Goal: Task Accomplishment & Management: Manage account settings

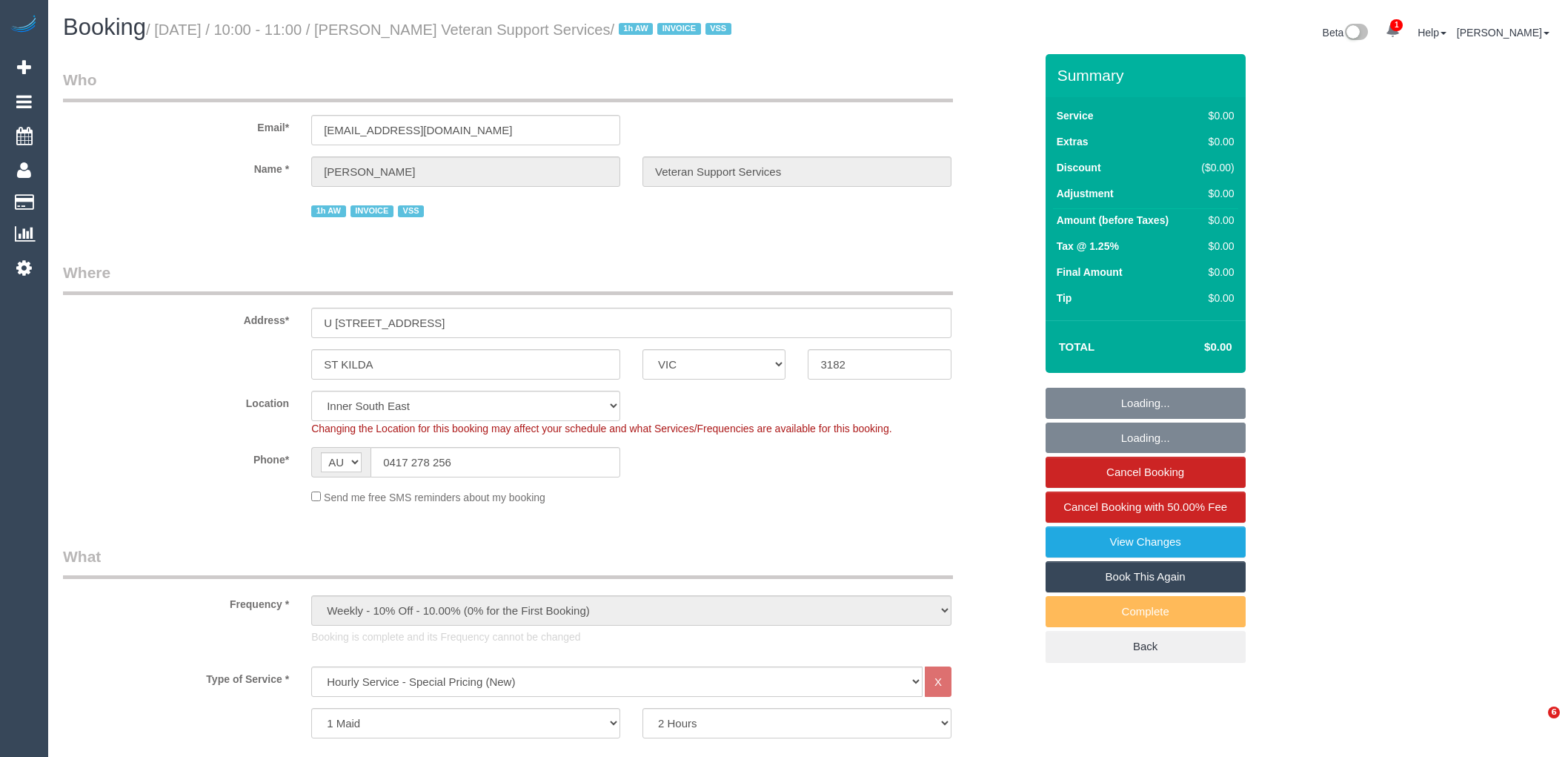
select select "VIC"
select select "120"
select select "number:27"
select select "number:14"
select select "number:19"
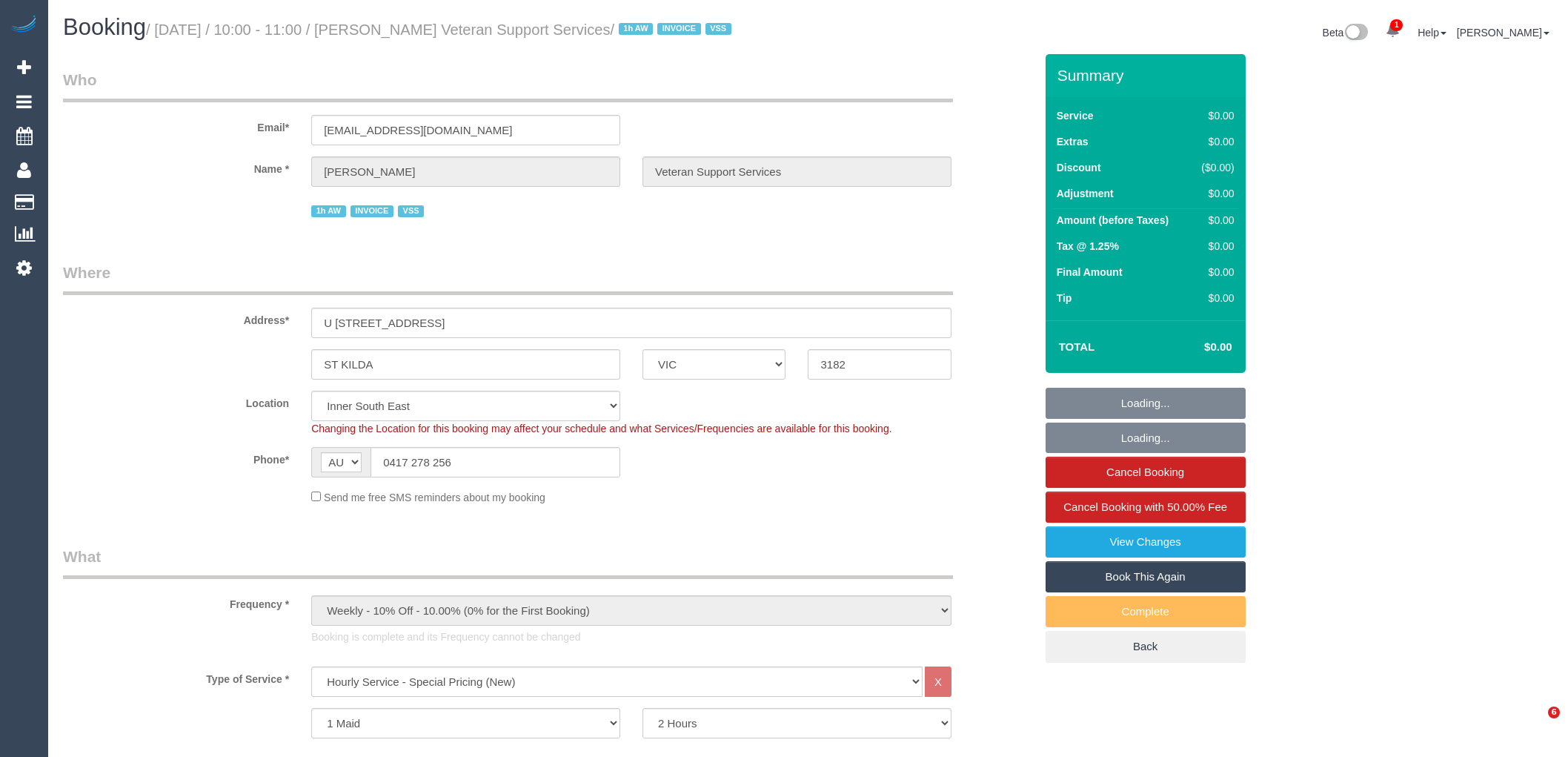
select select "number:25"
select select "number:35"
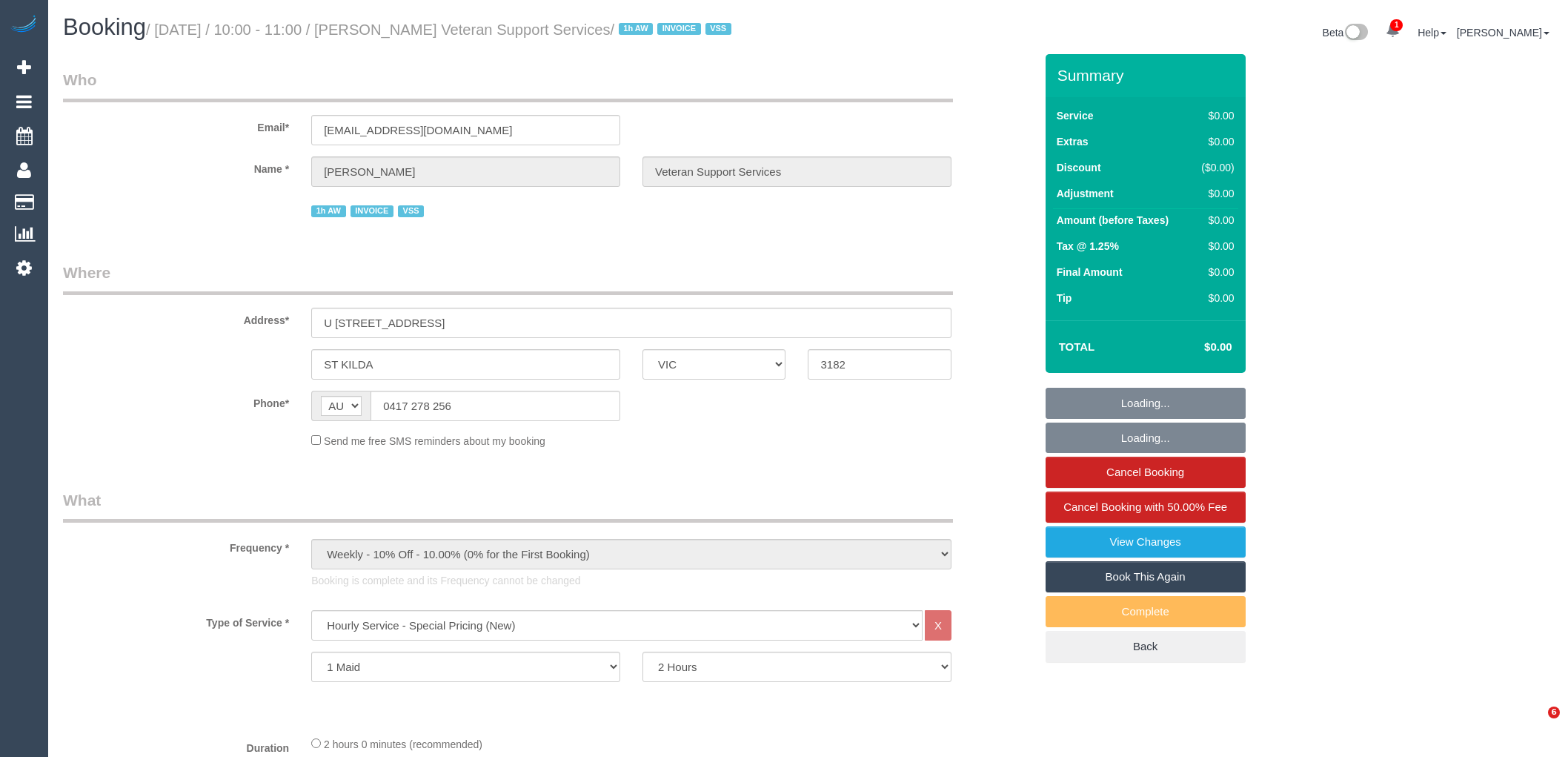
select select "VIC"
select select "120"
select select "number:27"
select select "number:14"
select select "number:19"
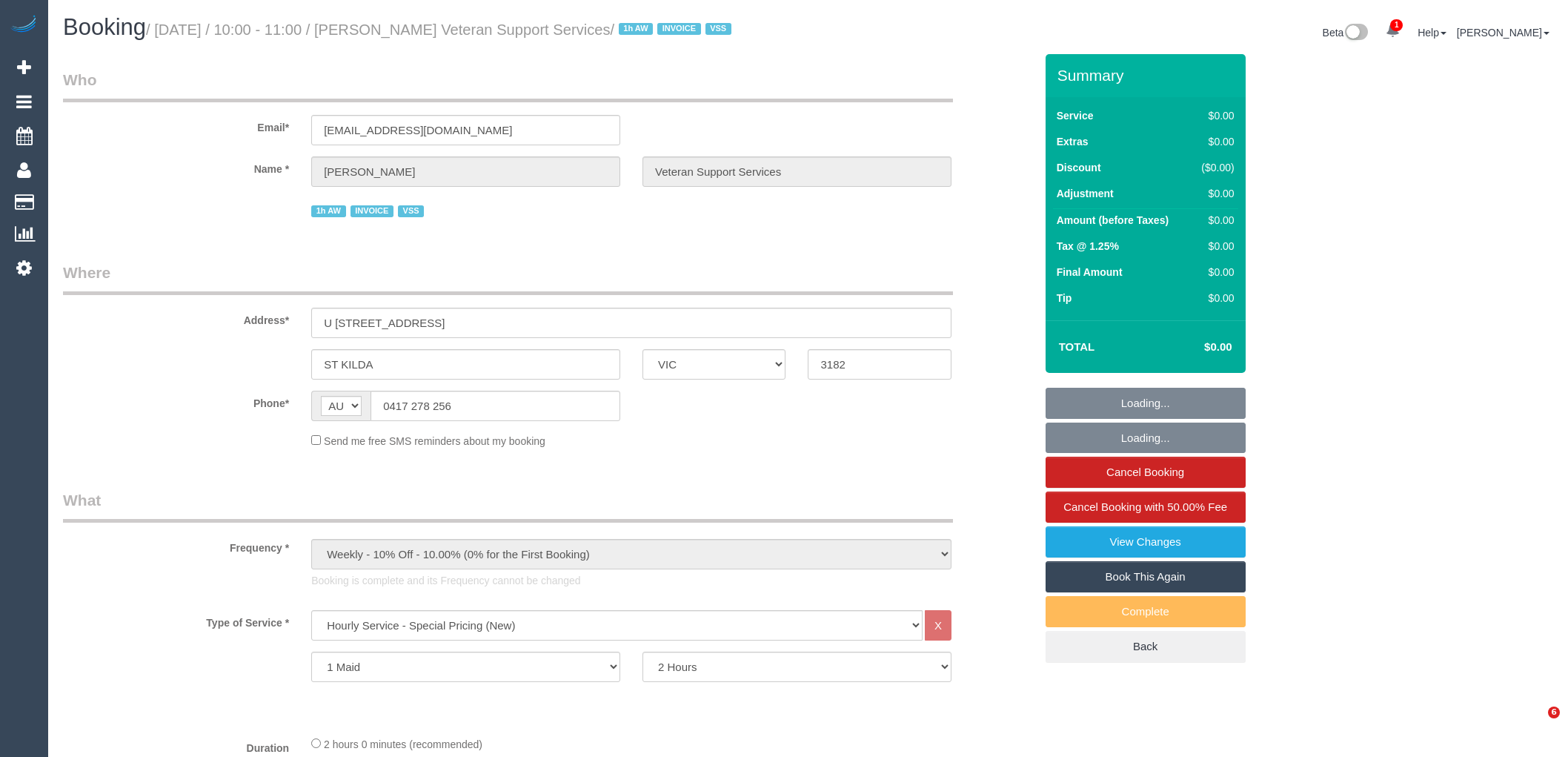
select select "number:25"
select select "number:35"
select select "object:1443"
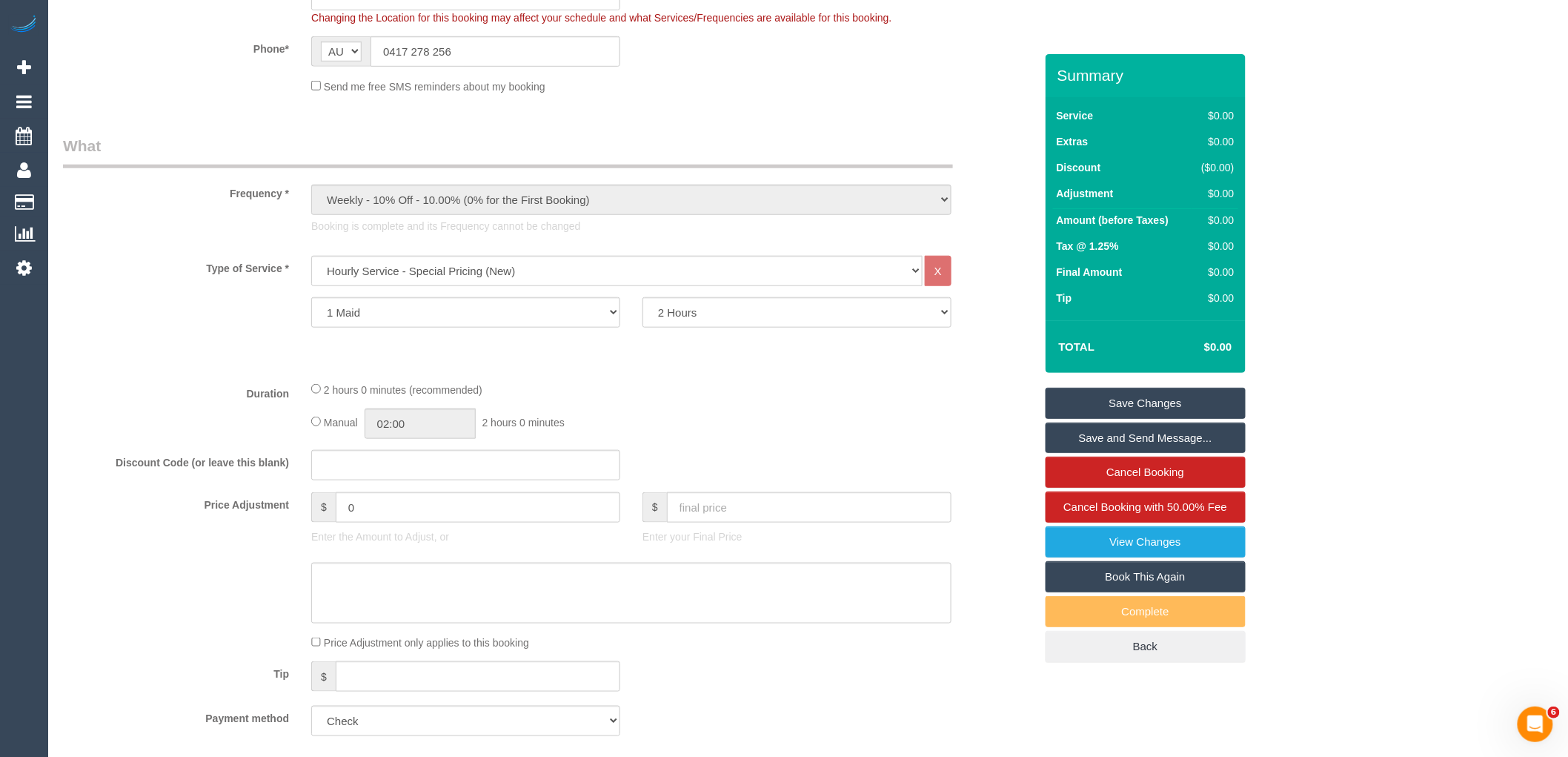
scroll to position [411, 0]
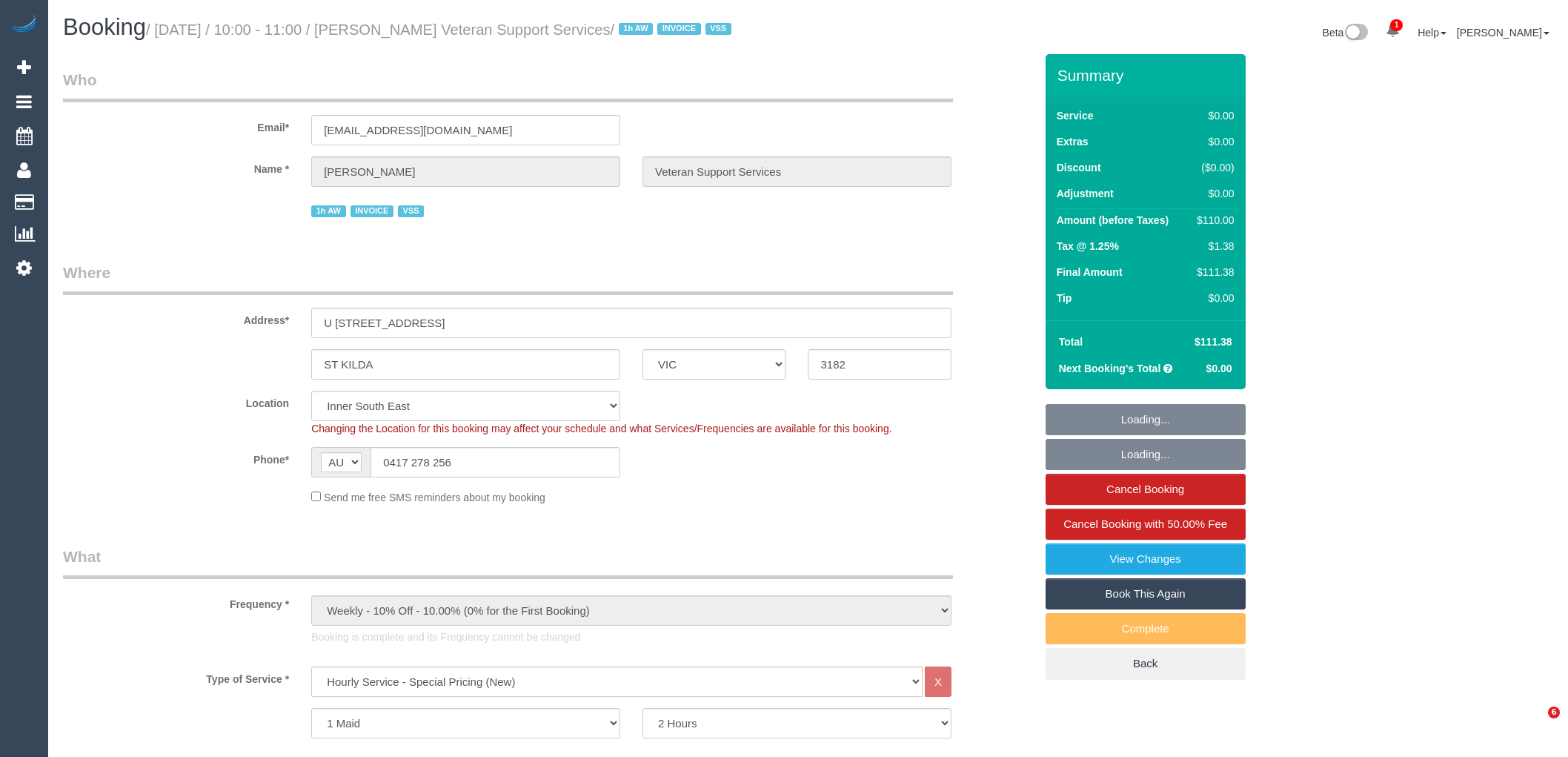
select select "VIC"
select select "120"
select select "number:27"
select select "number:14"
select select "number:19"
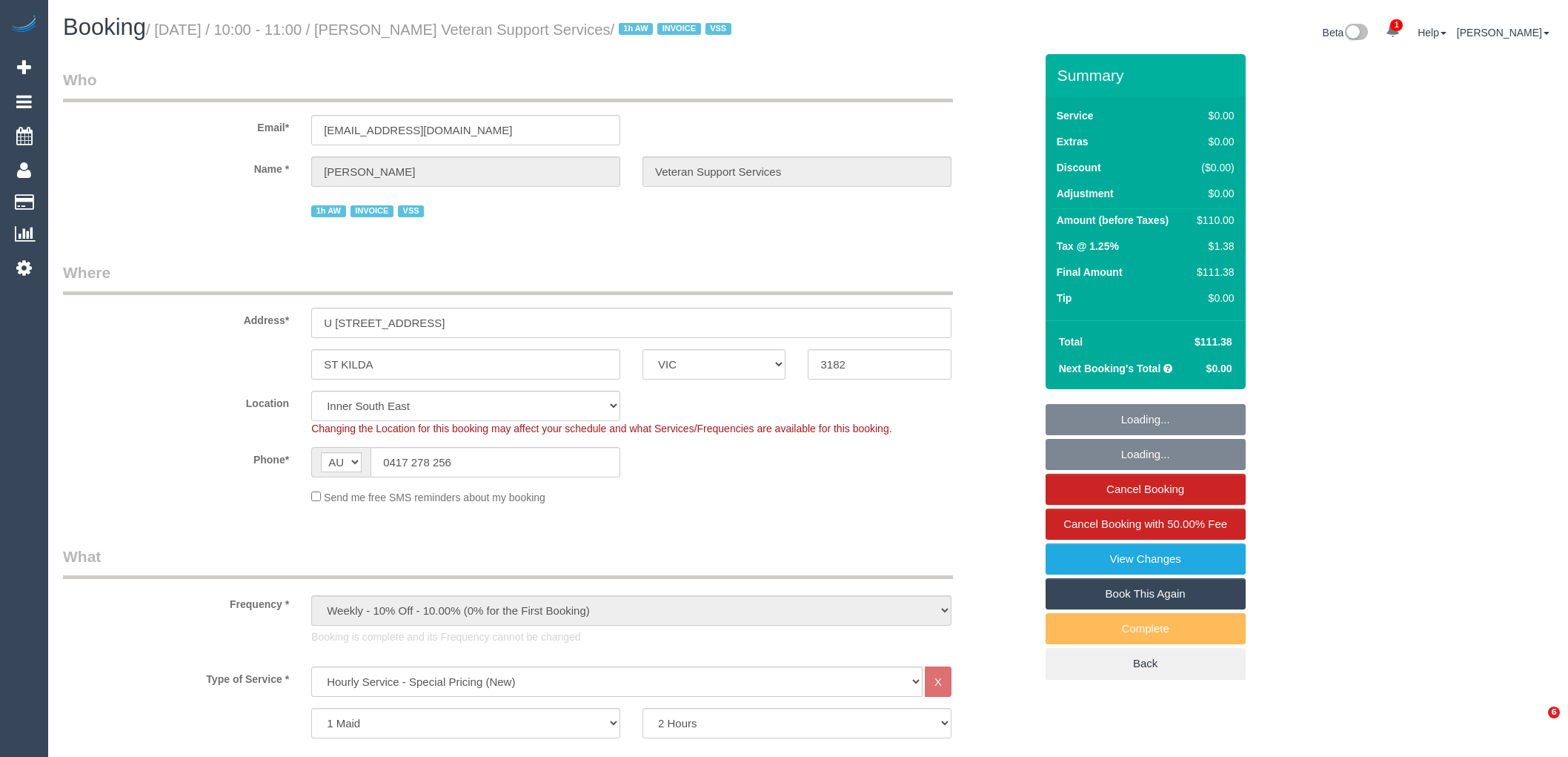
select select "number:25"
select select "number:35"
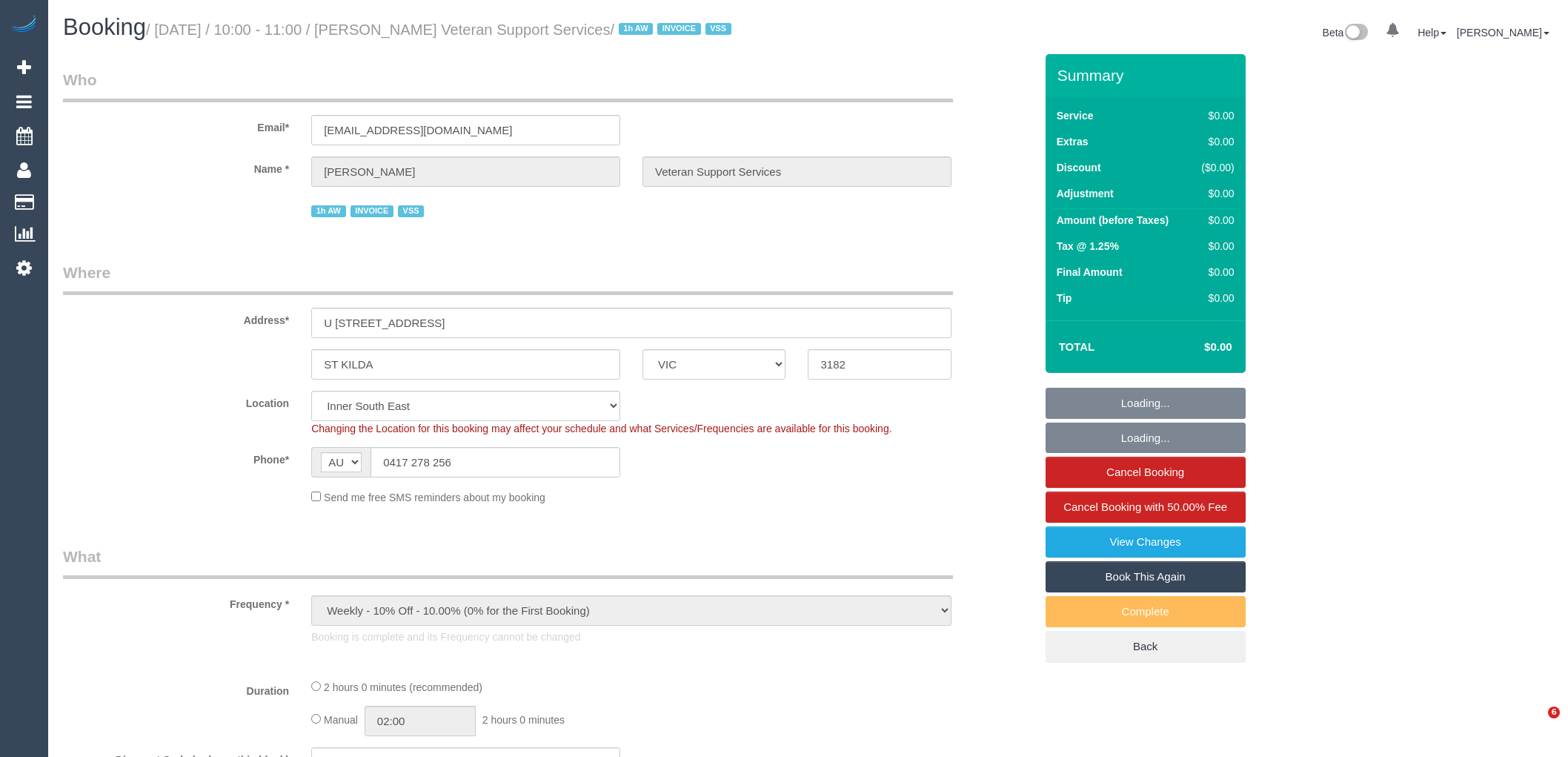
select select "VIC"
select select "number:27"
select select "number:14"
select select "number:19"
select select "number:25"
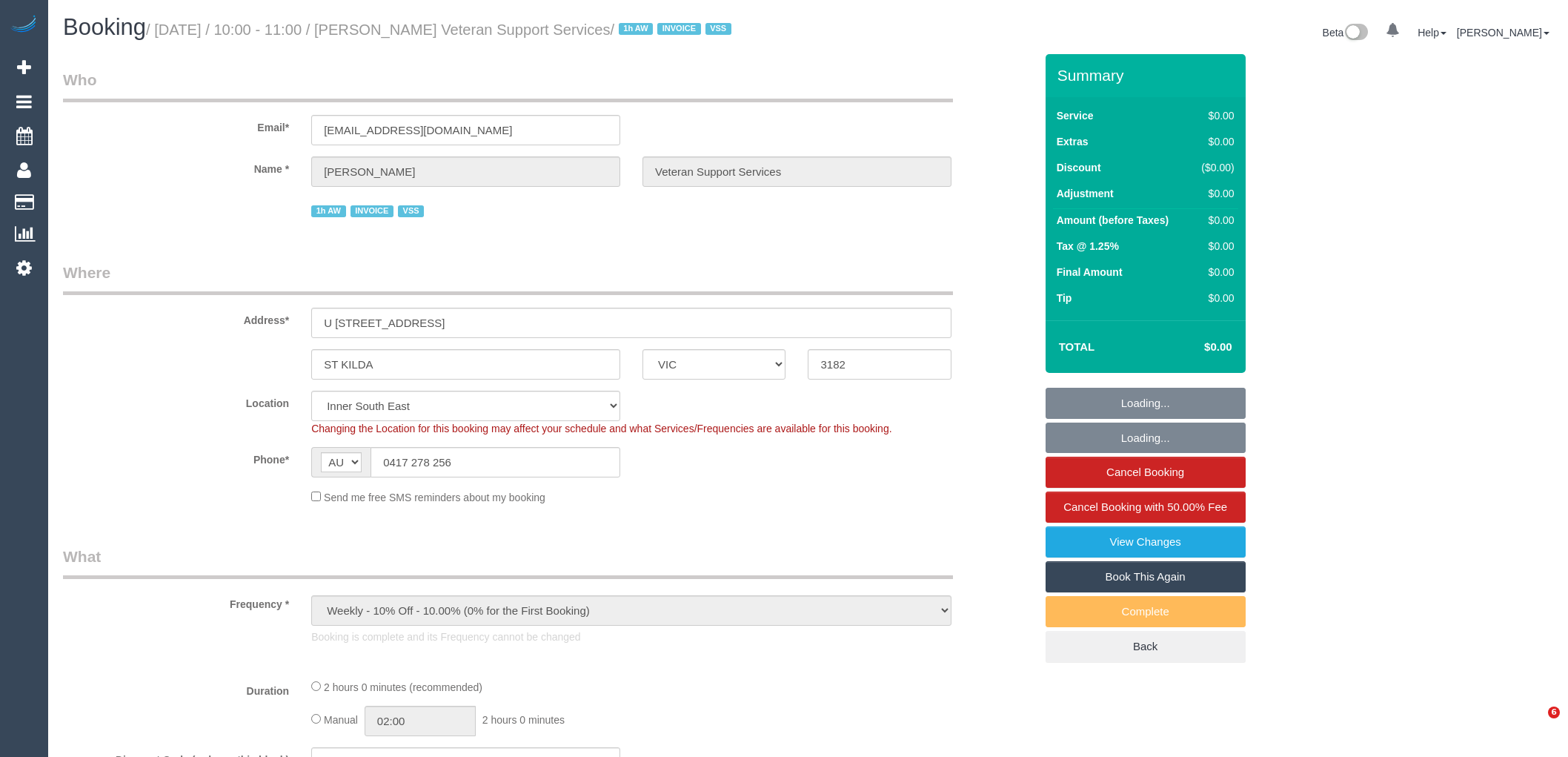
select select "number:35"
select select "120"
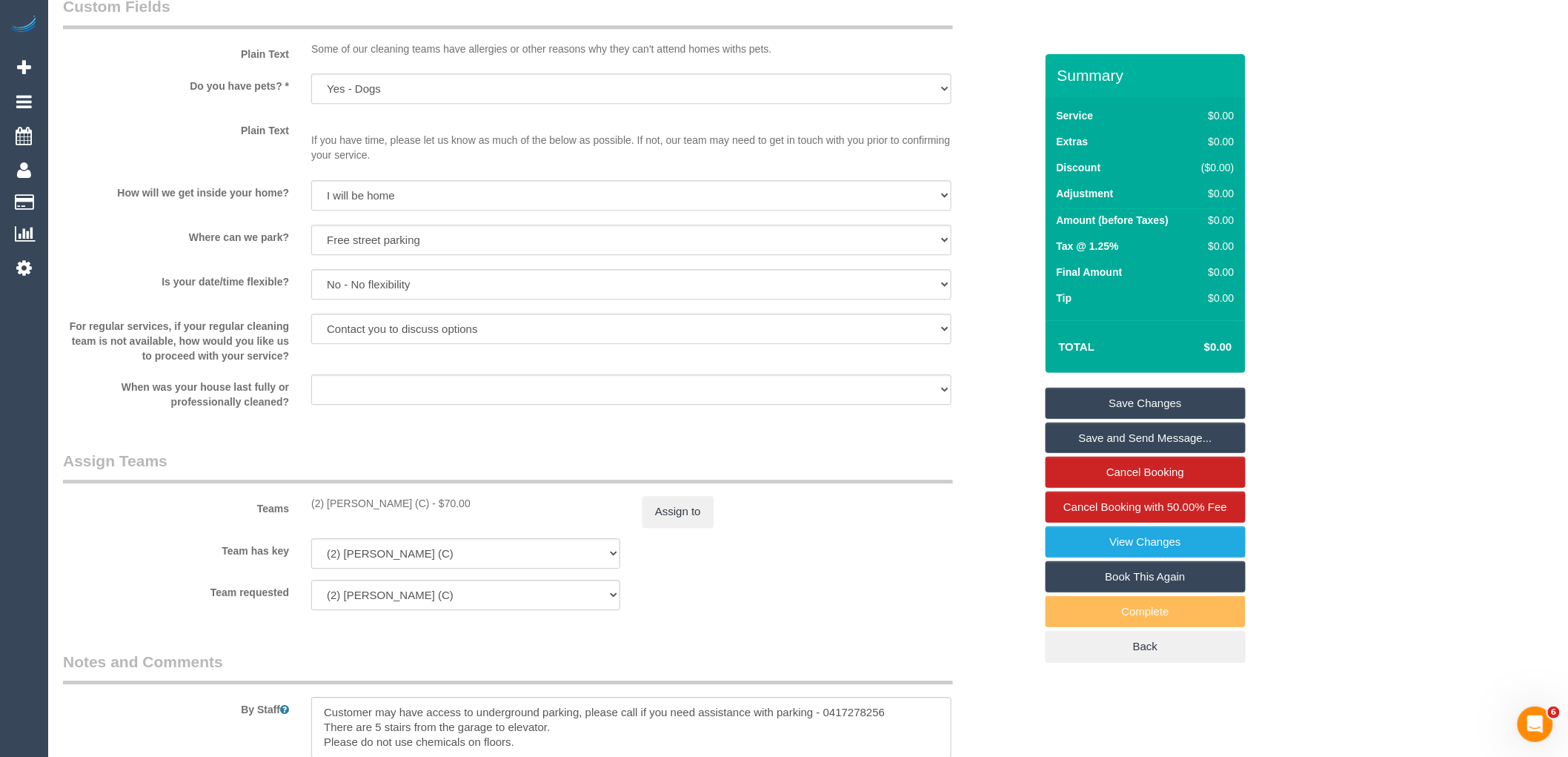
scroll to position [1483, 0]
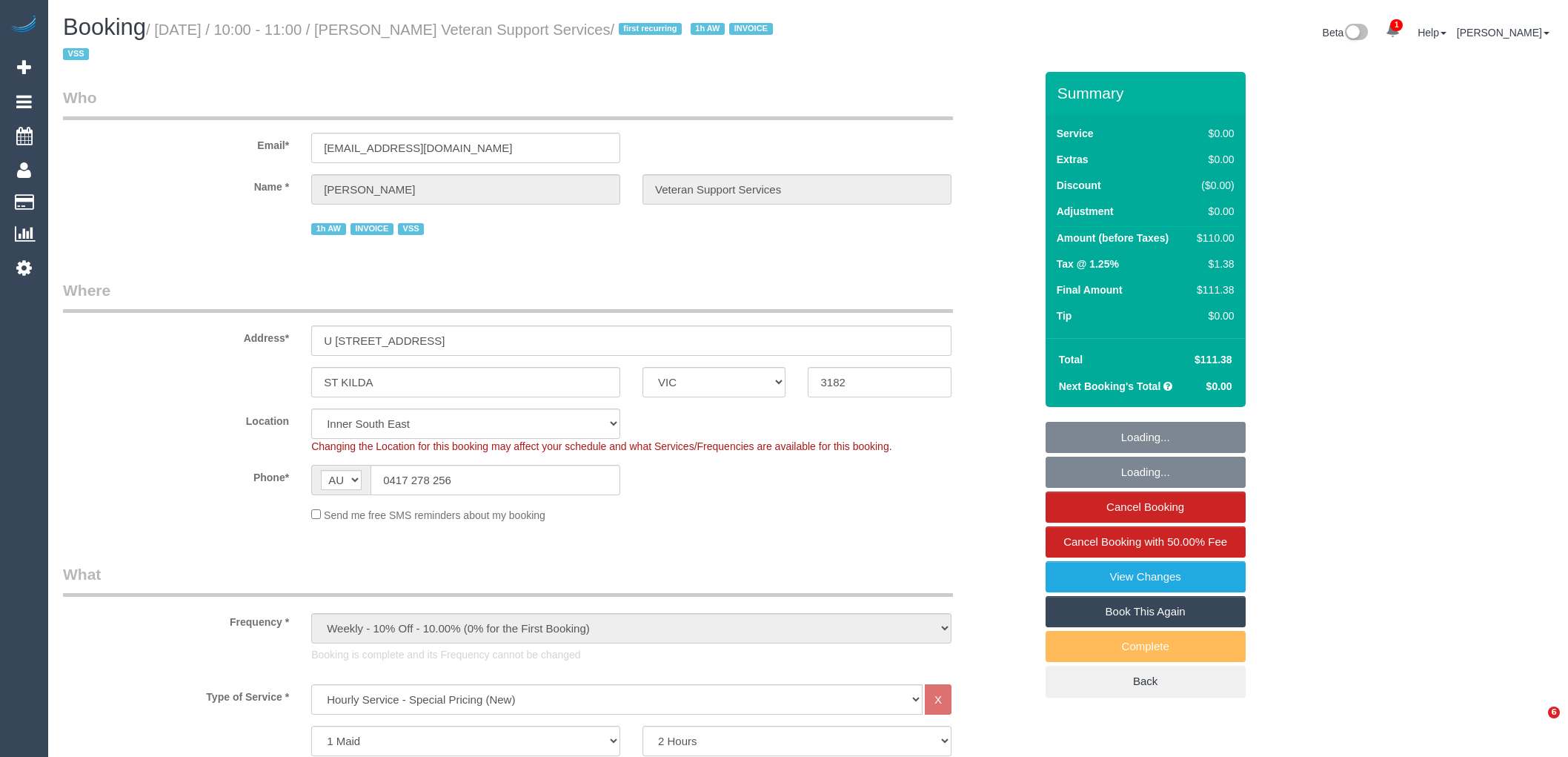
select select "VIC"
select select "120"
select select "number:27"
select select "number:14"
select select "number:19"
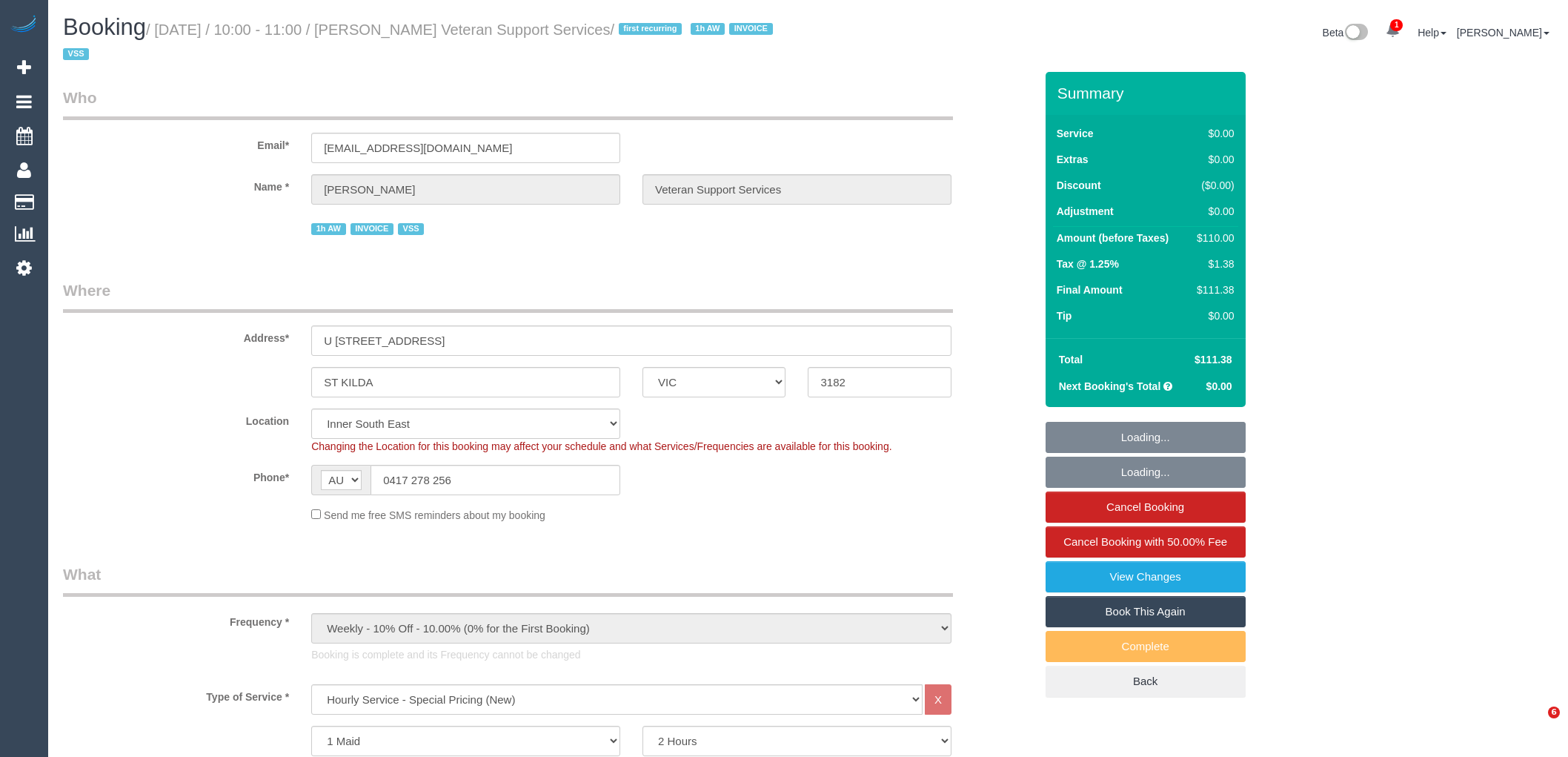
select select "number:25"
select select "number:35"
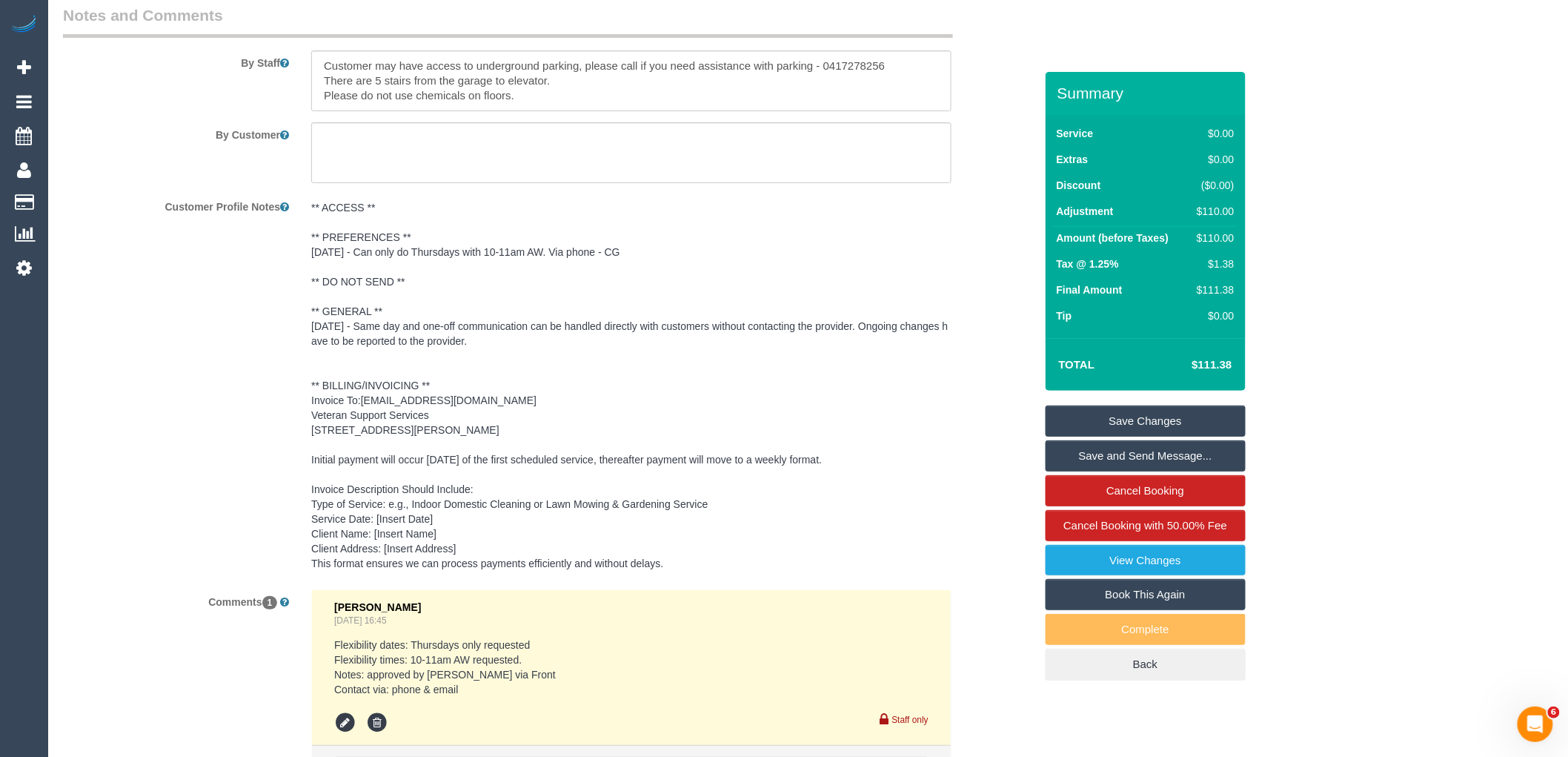
scroll to position [1730, 0]
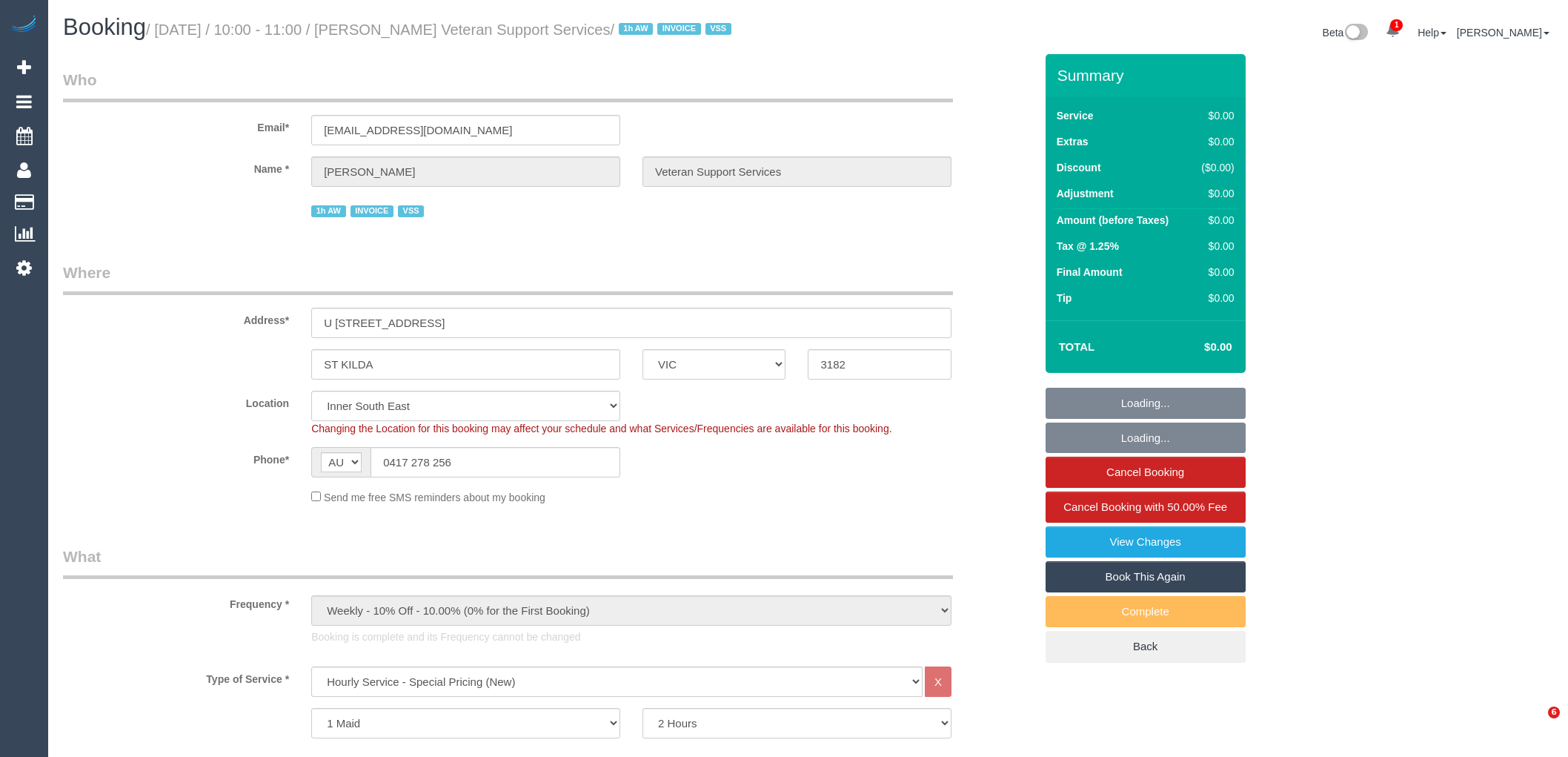
select select "VIC"
select select "120"
select select "number:27"
select select "number:14"
select select "number:19"
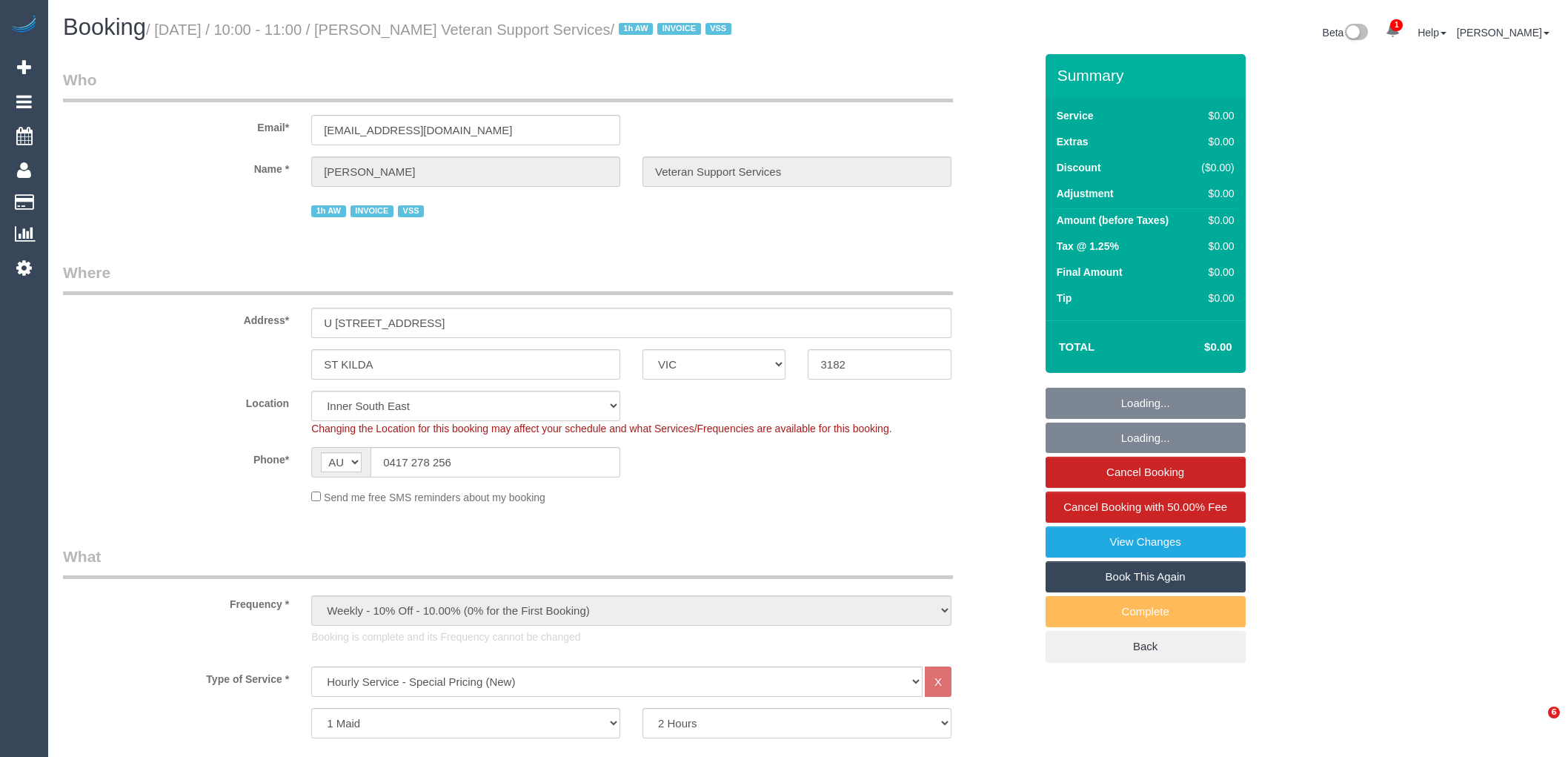
select select "number:25"
select select "number:35"
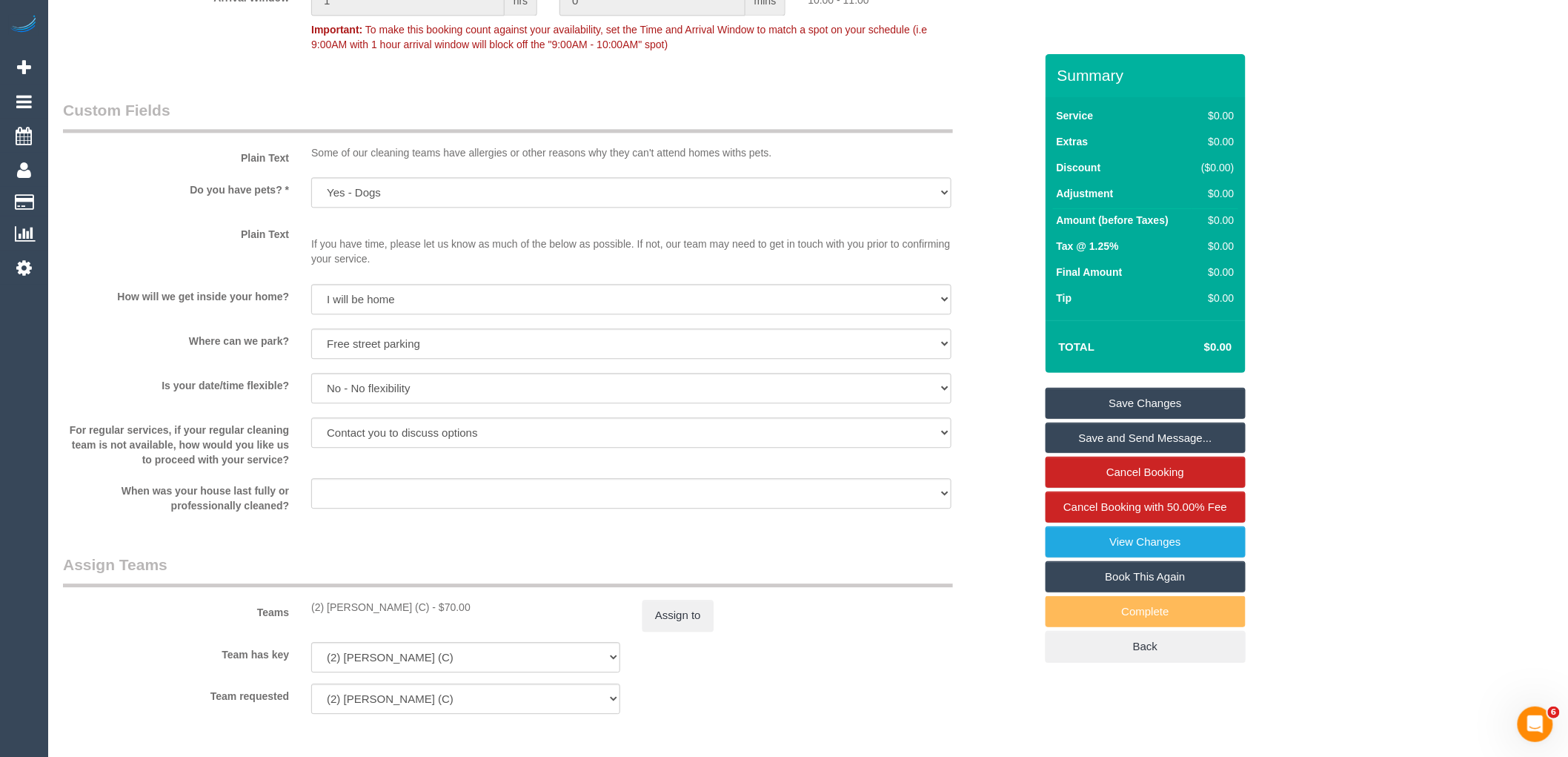
scroll to position [1399, 0]
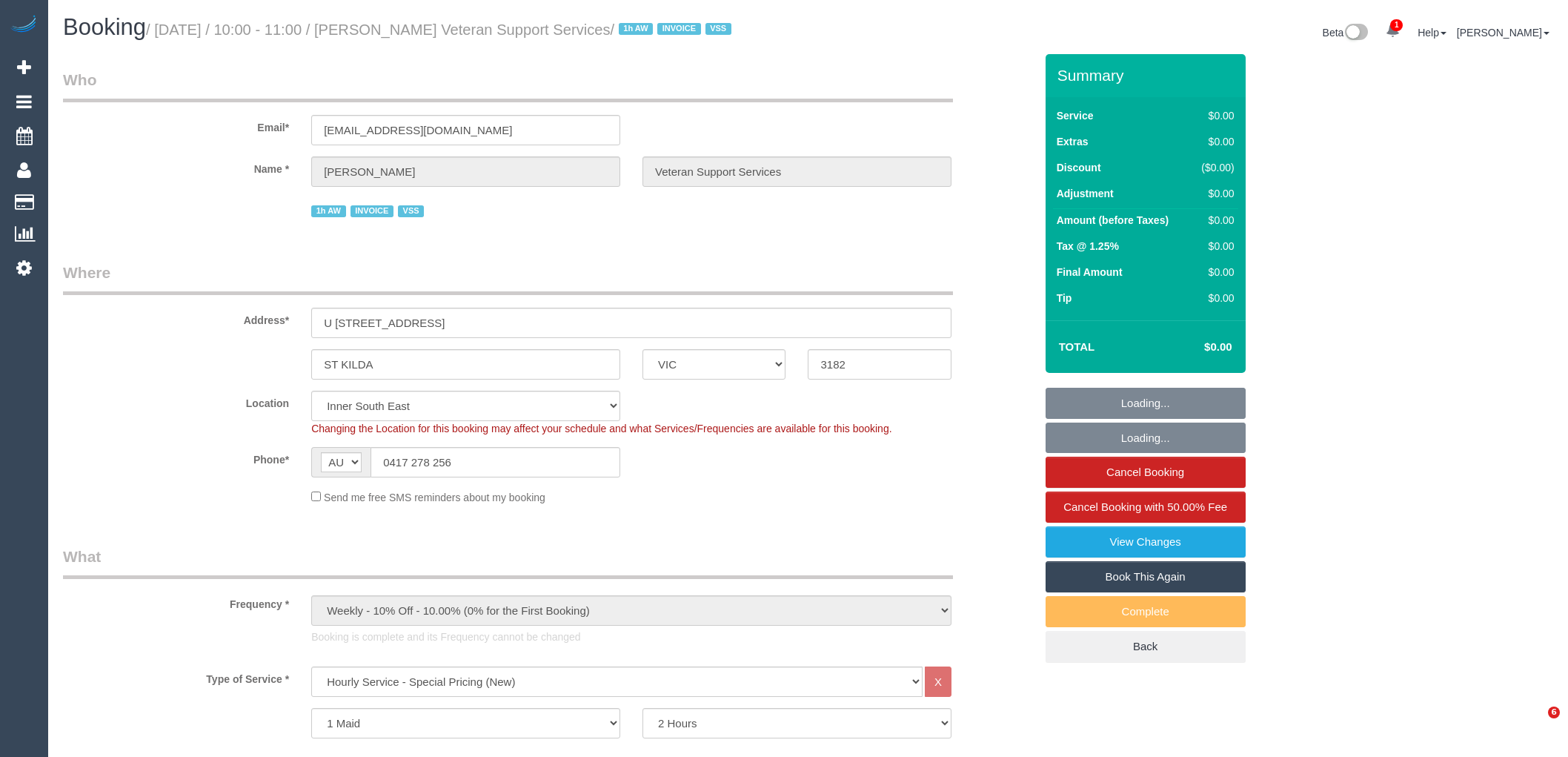
select select "VIC"
select select "120"
select select "number:27"
select select "number:14"
select select "number:19"
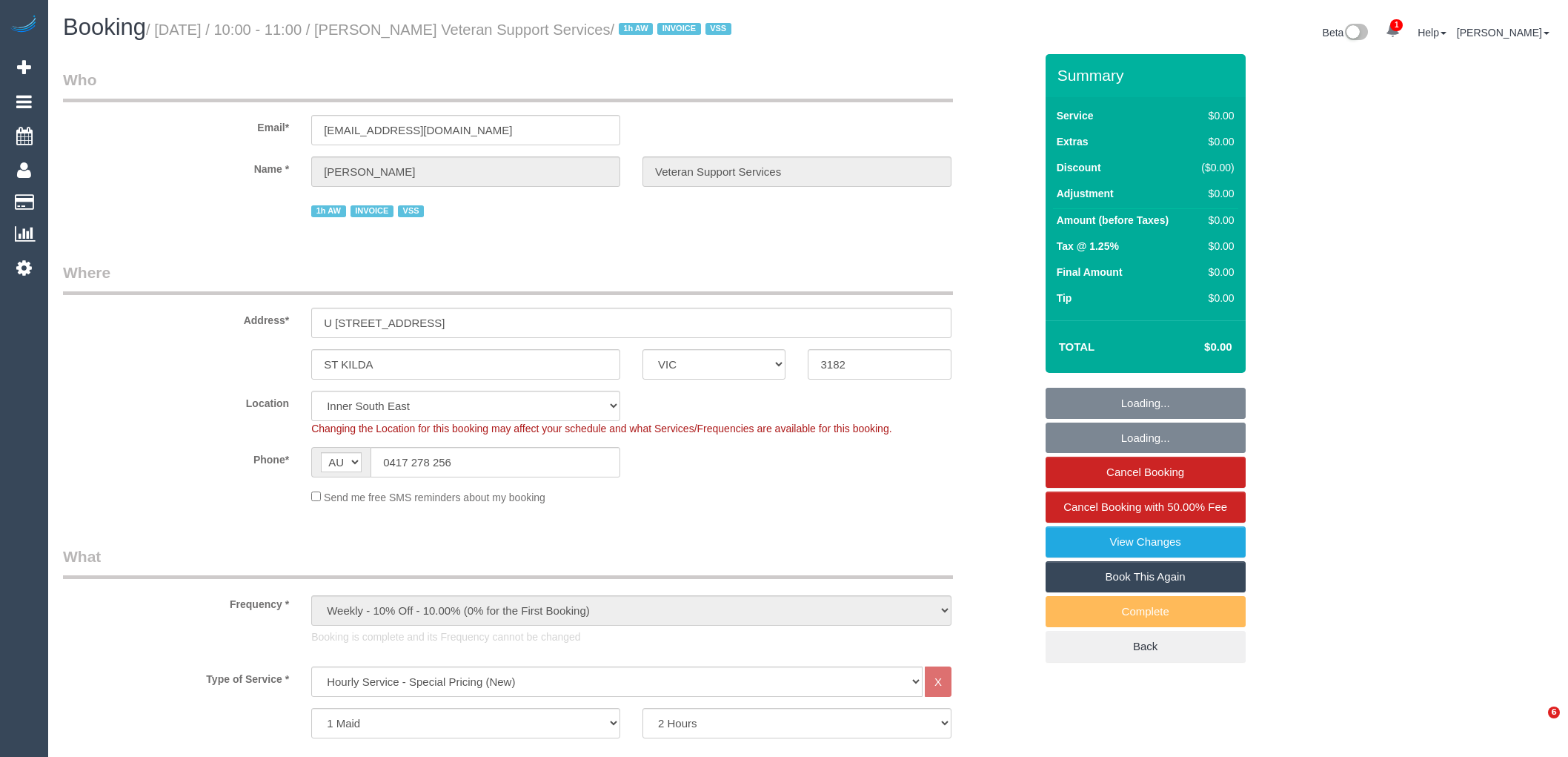
select select "number:25"
select select "number:35"
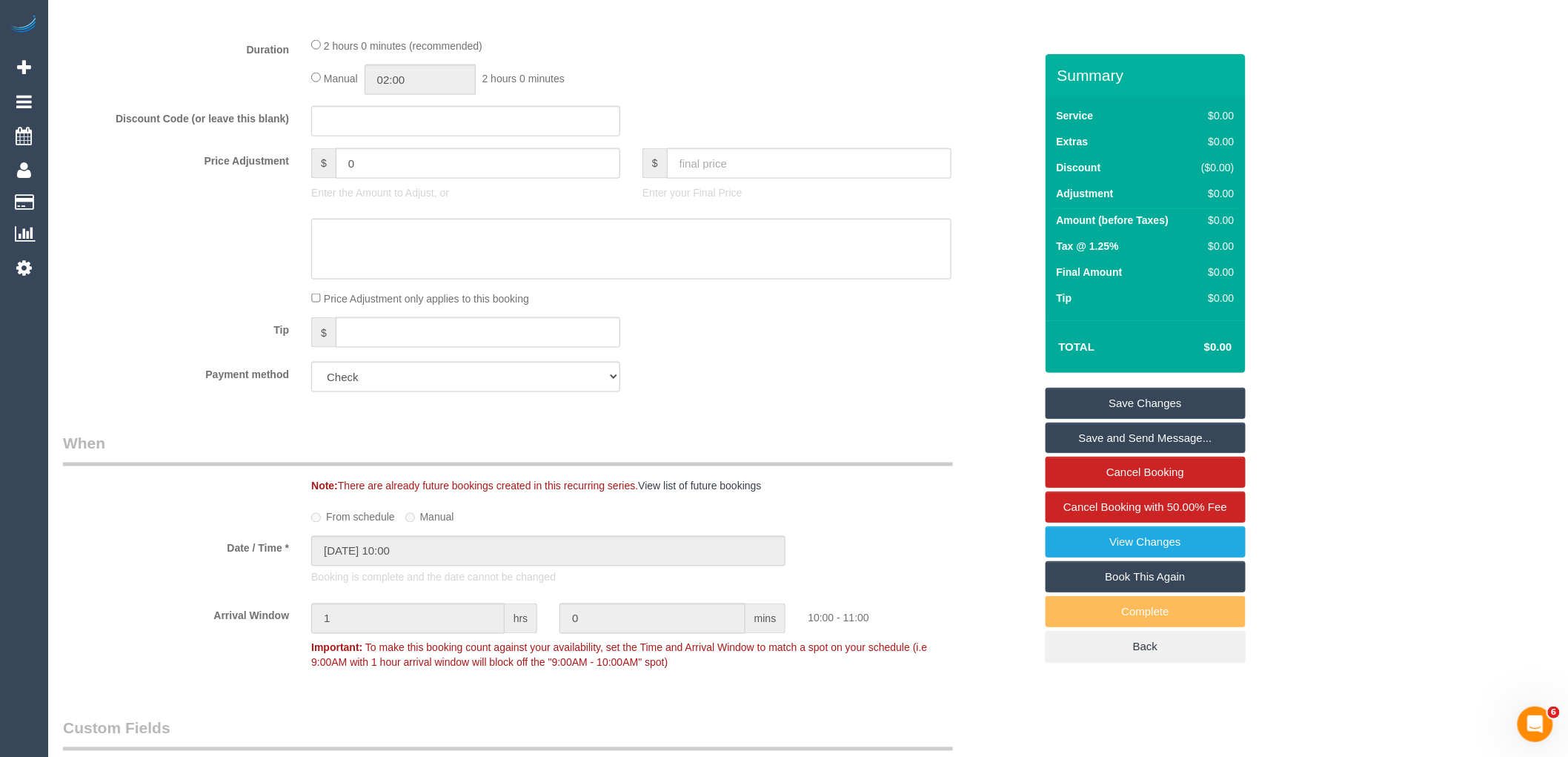
scroll to position [493, 0]
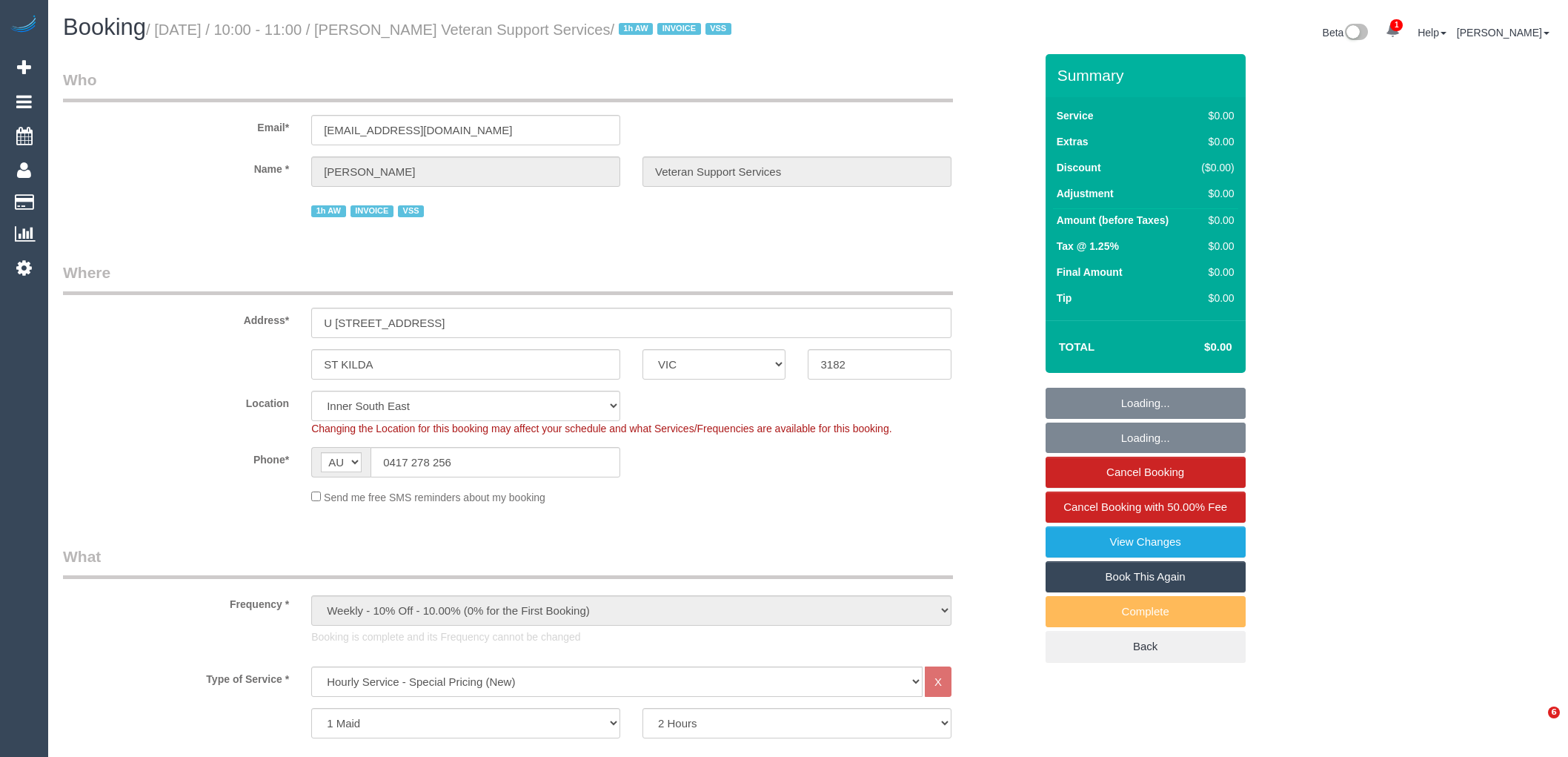
select select "VIC"
select select "120"
select select "number:27"
select select "number:14"
select select "number:19"
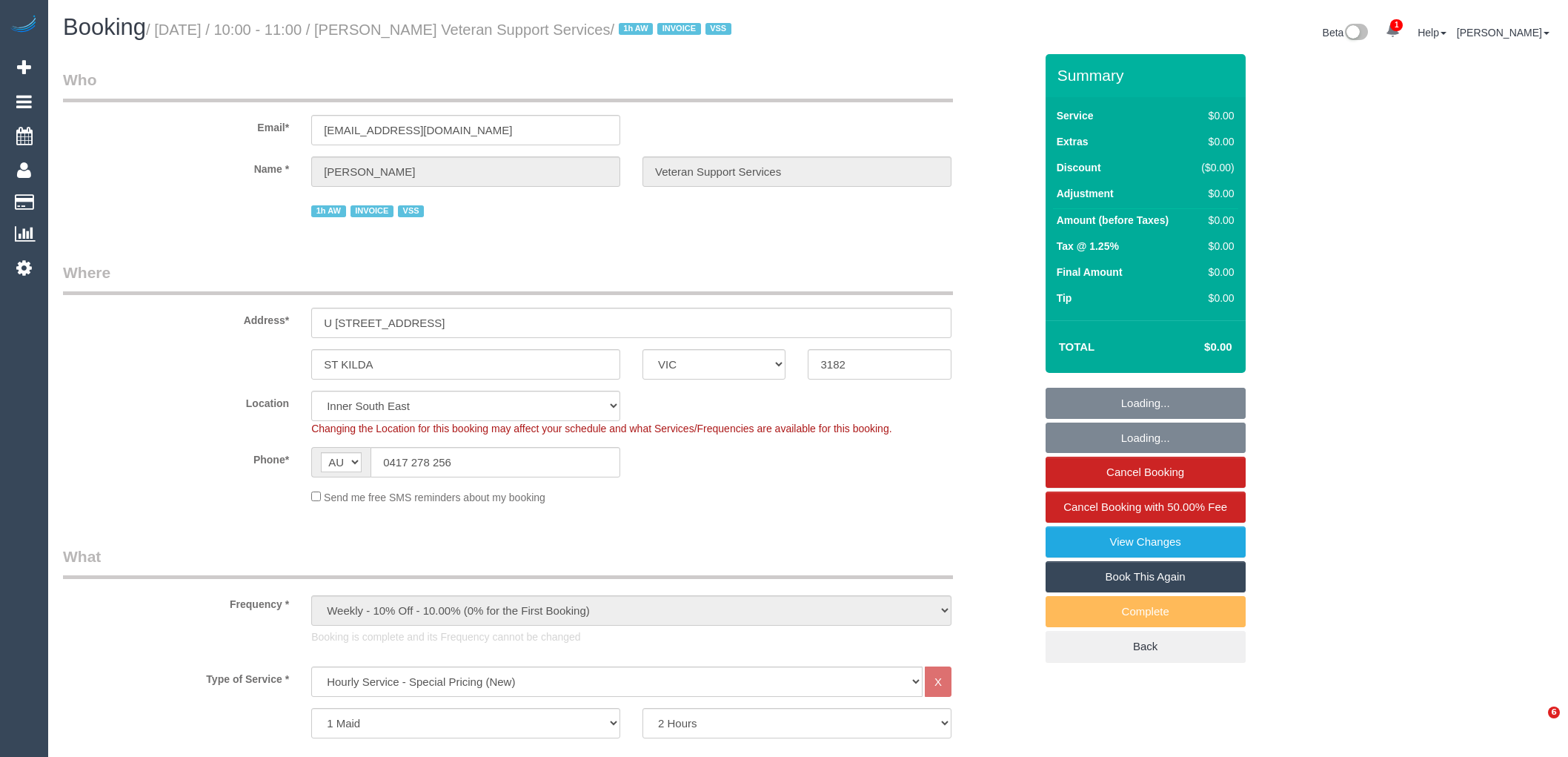
select select "number:25"
select select "number:35"
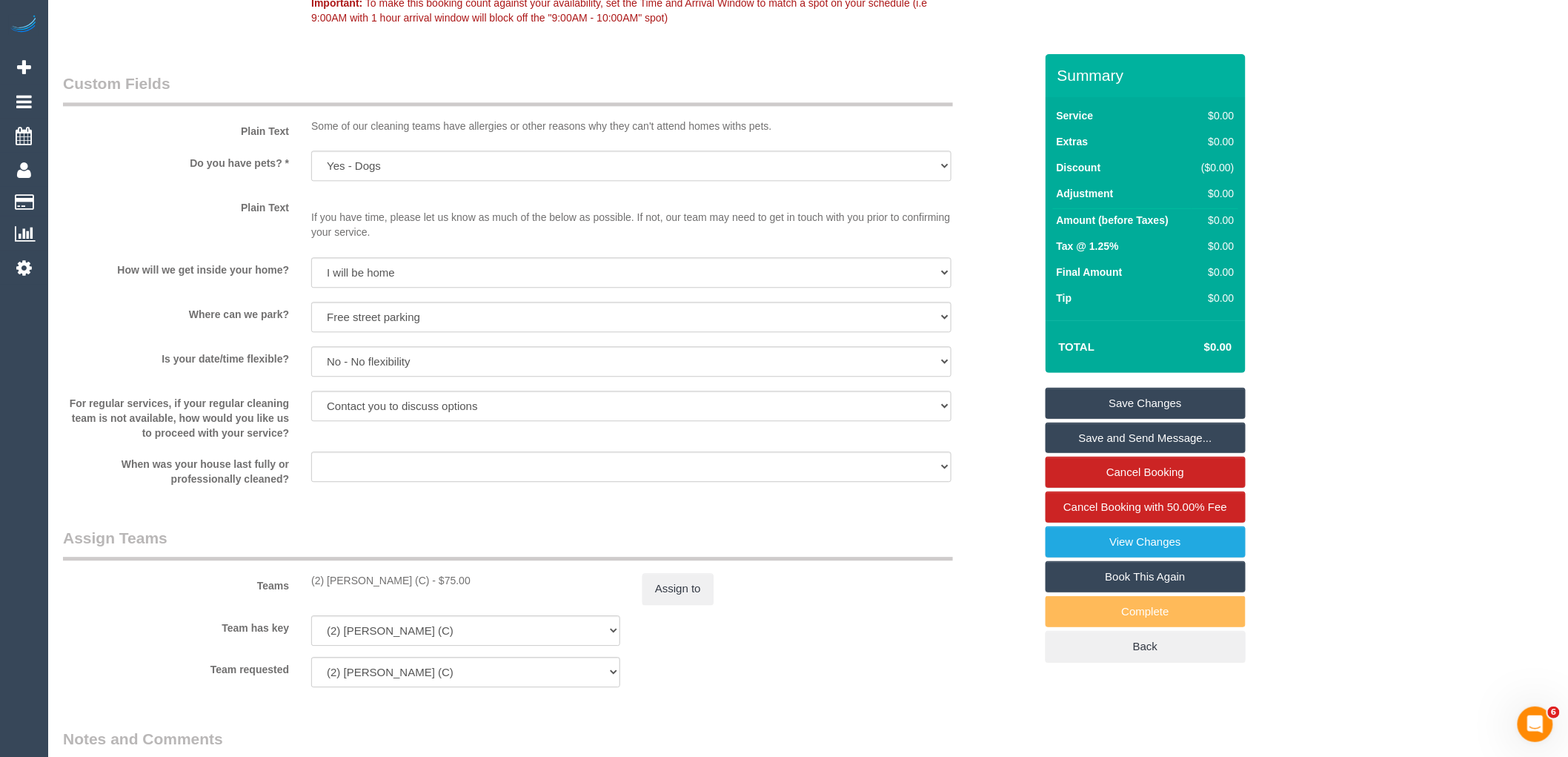
scroll to position [1647, 0]
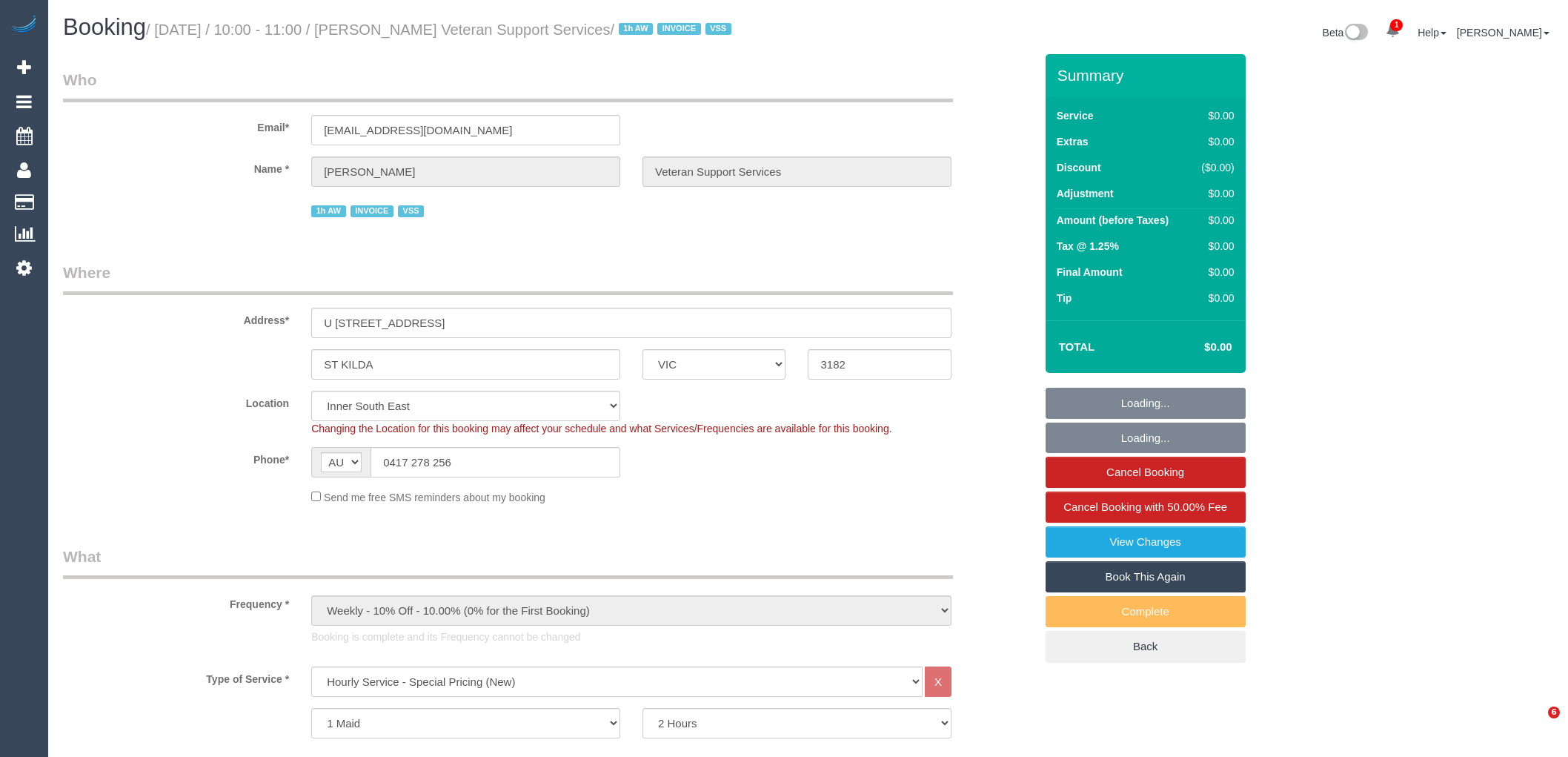
select select "VIC"
select select "120"
select select "number:27"
select select "number:14"
select select "number:19"
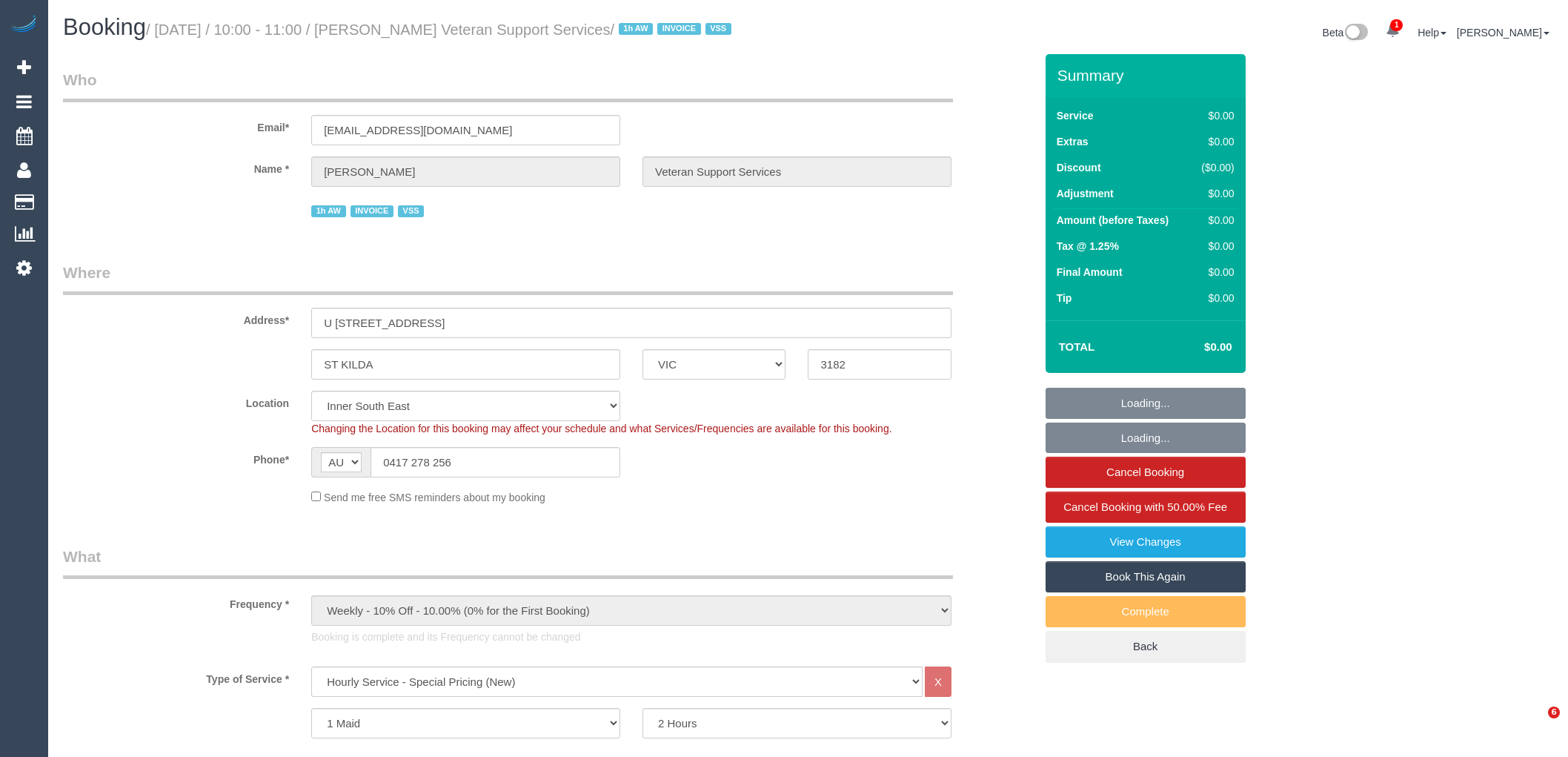
select select "number:25"
select select "number:35"
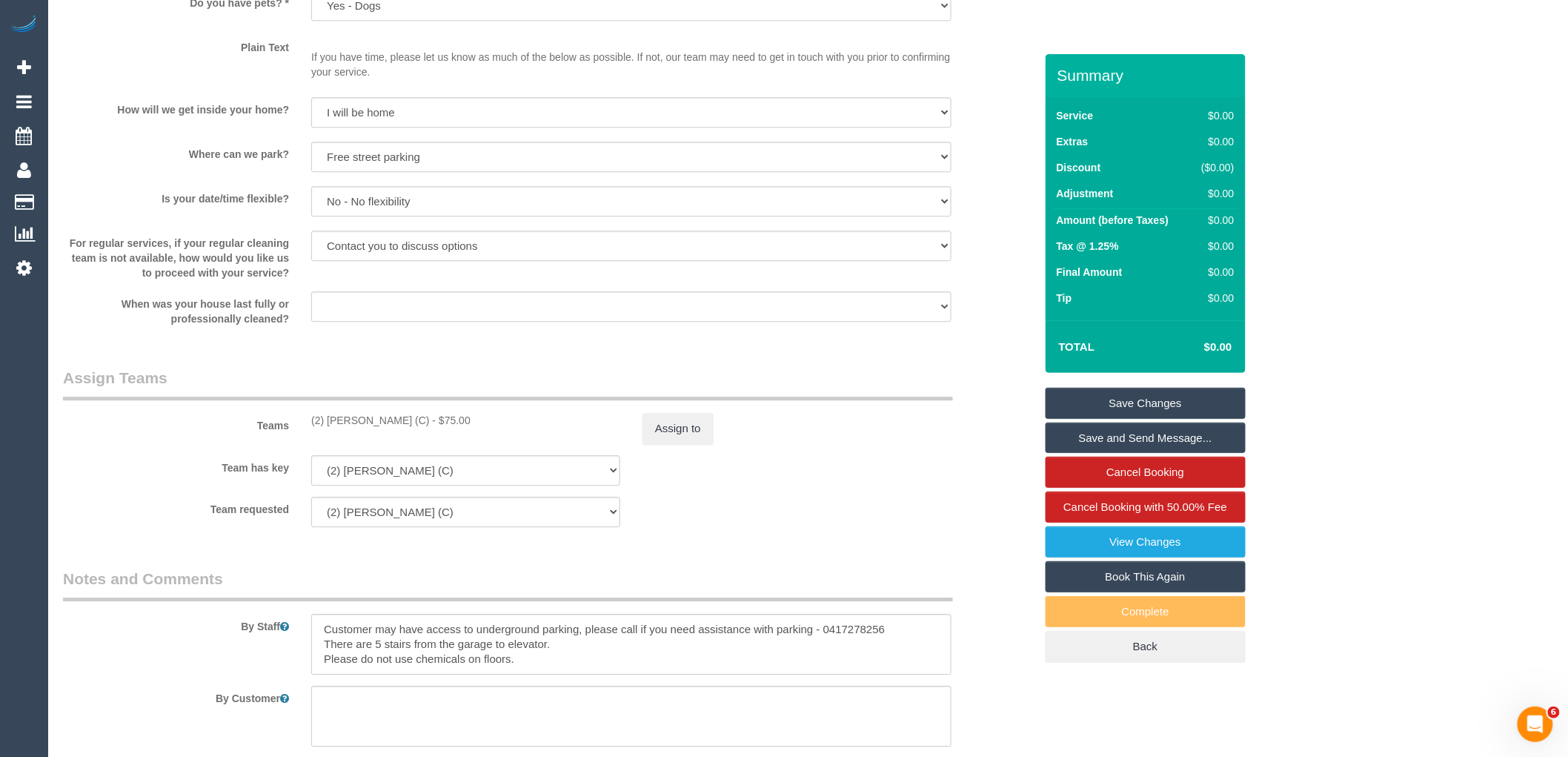
scroll to position [1565, 0]
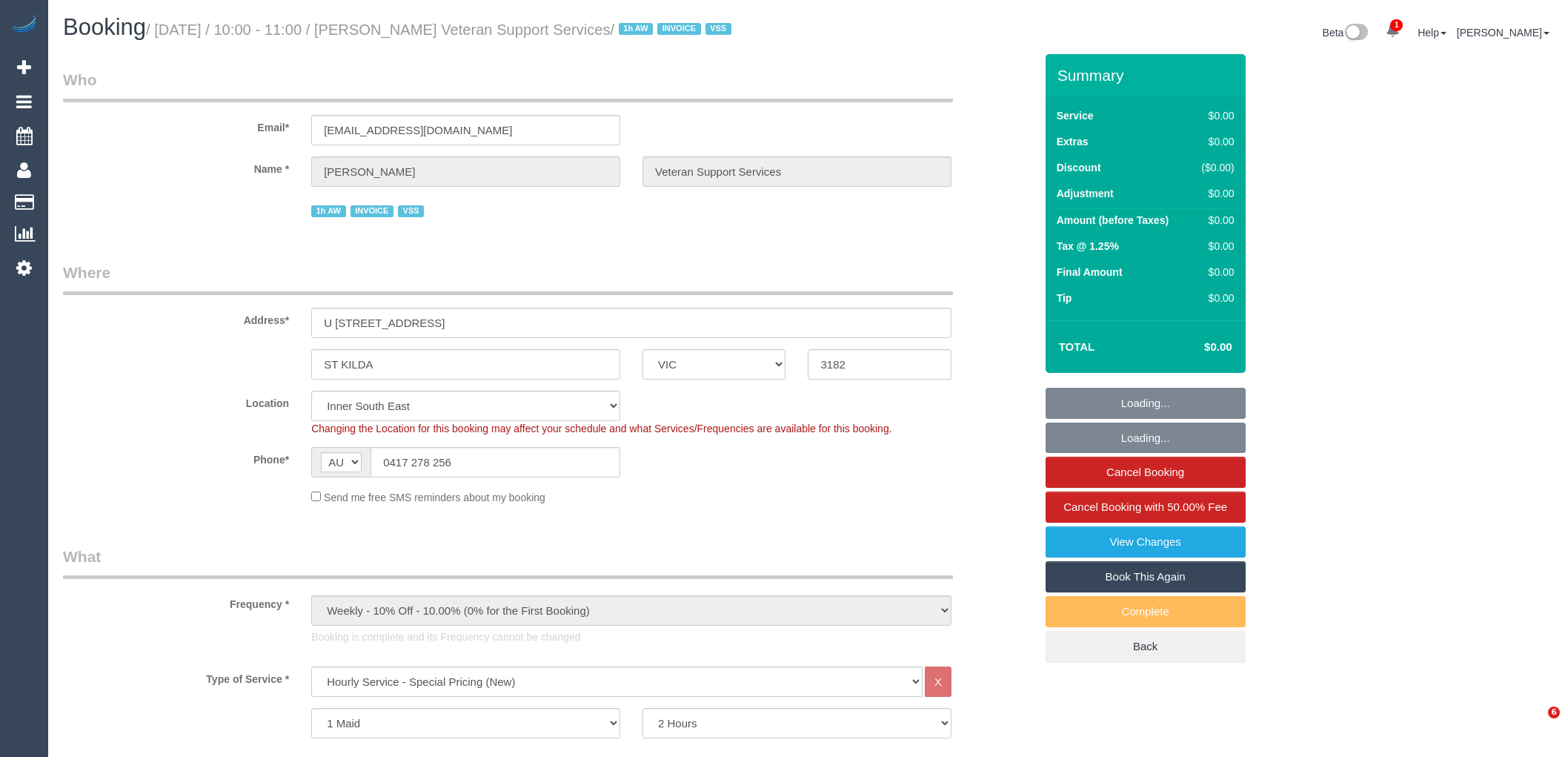
select select "VIC"
select select "120"
select select "number:27"
select select "number:14"
select select "number:19"
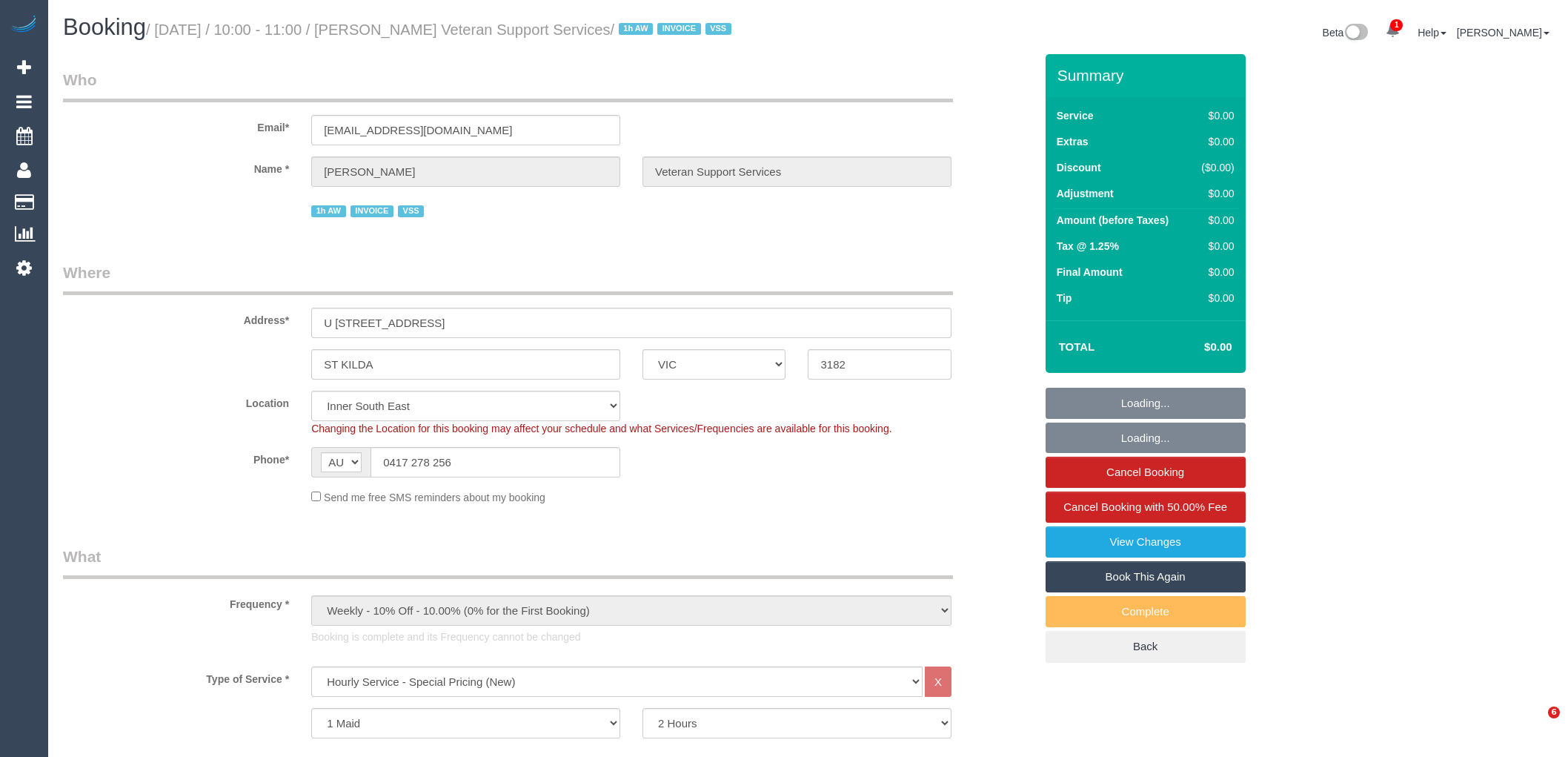
select select "number:25"
select select "number:35"
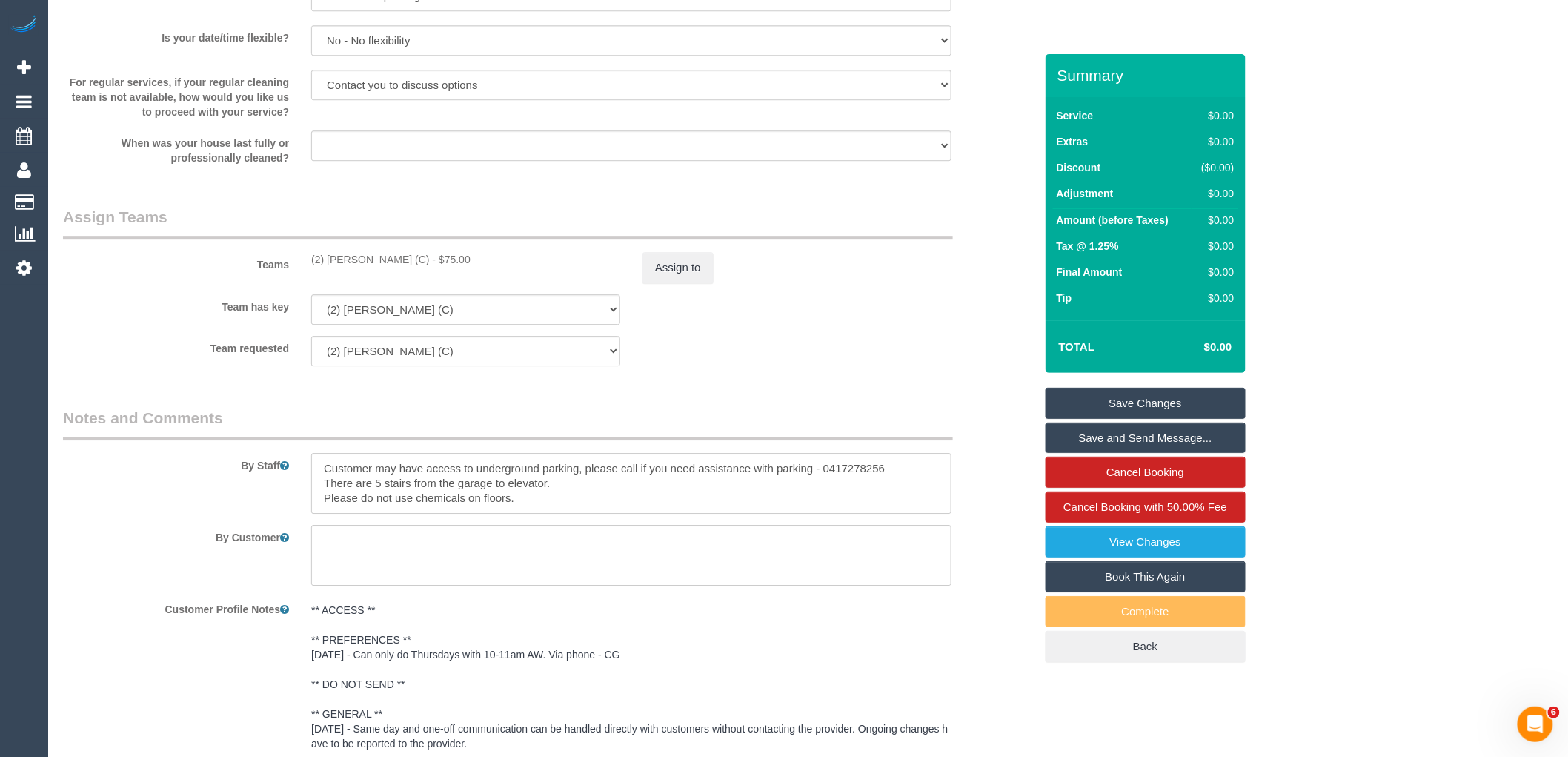
scroll to position [1730, 0]
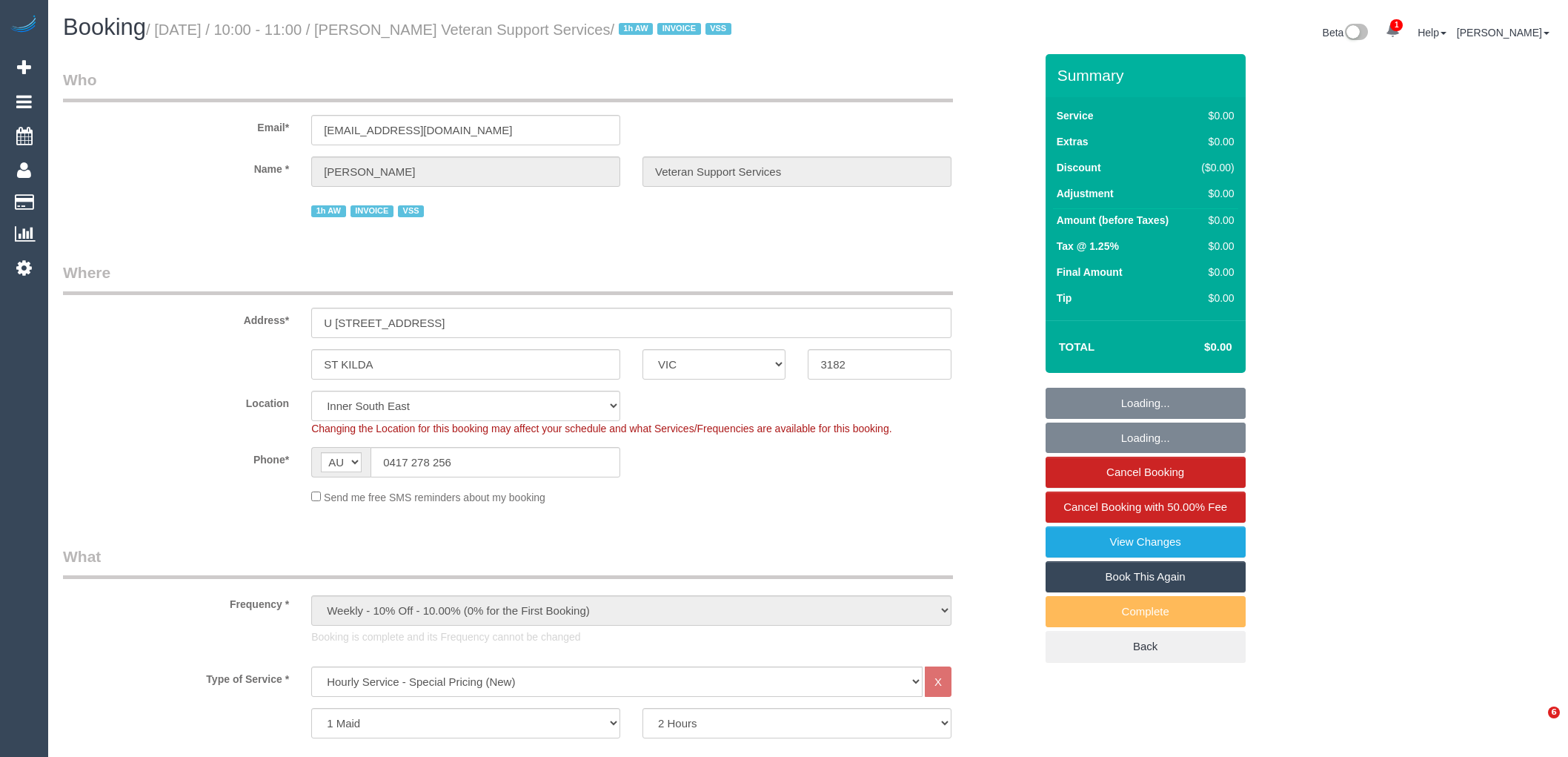
select select "VIC"
select select "120"
select select "number:27"
select select "number:14"
select select "number:19"
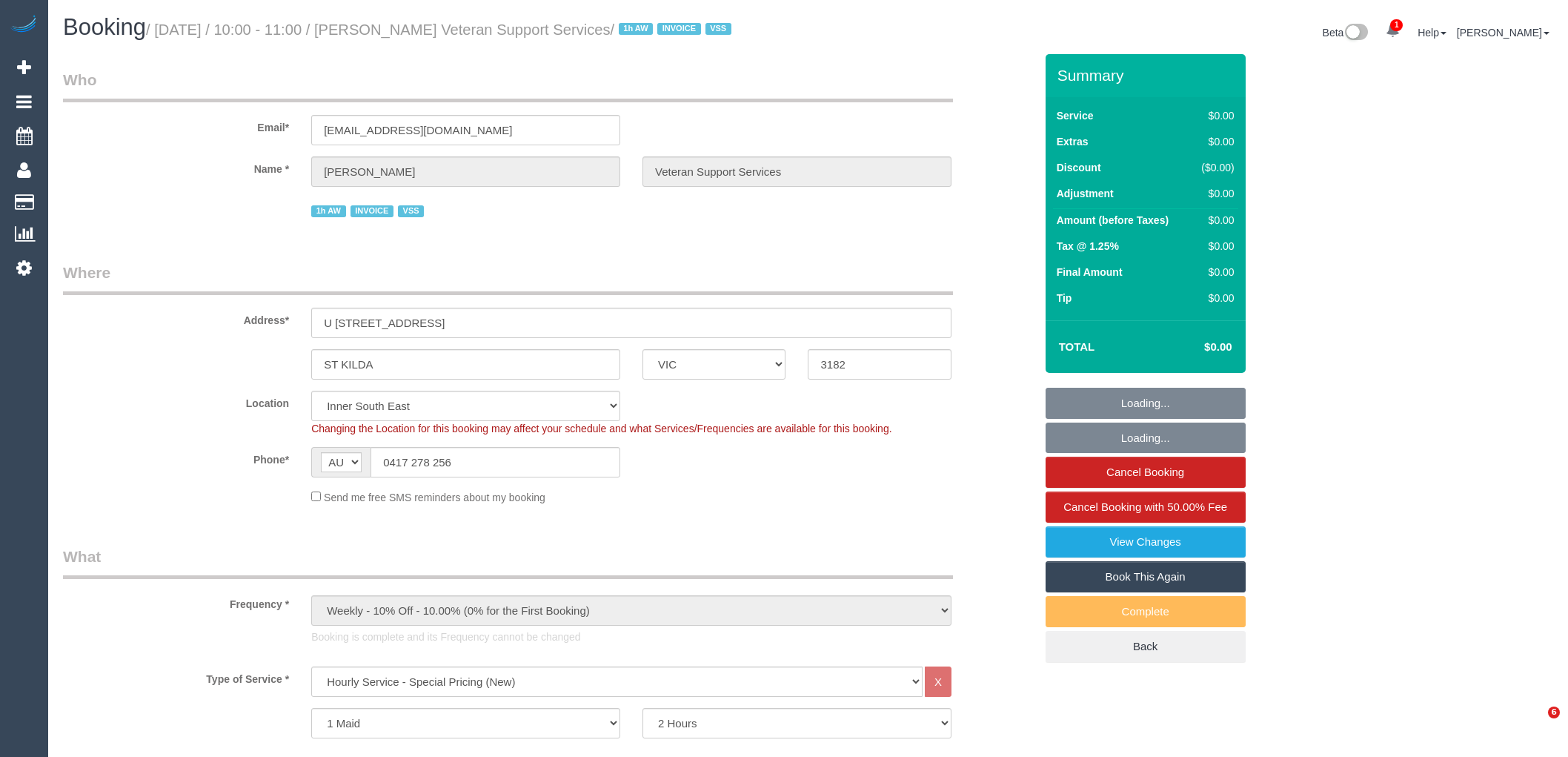
select select "number:25"
select select "number:35"
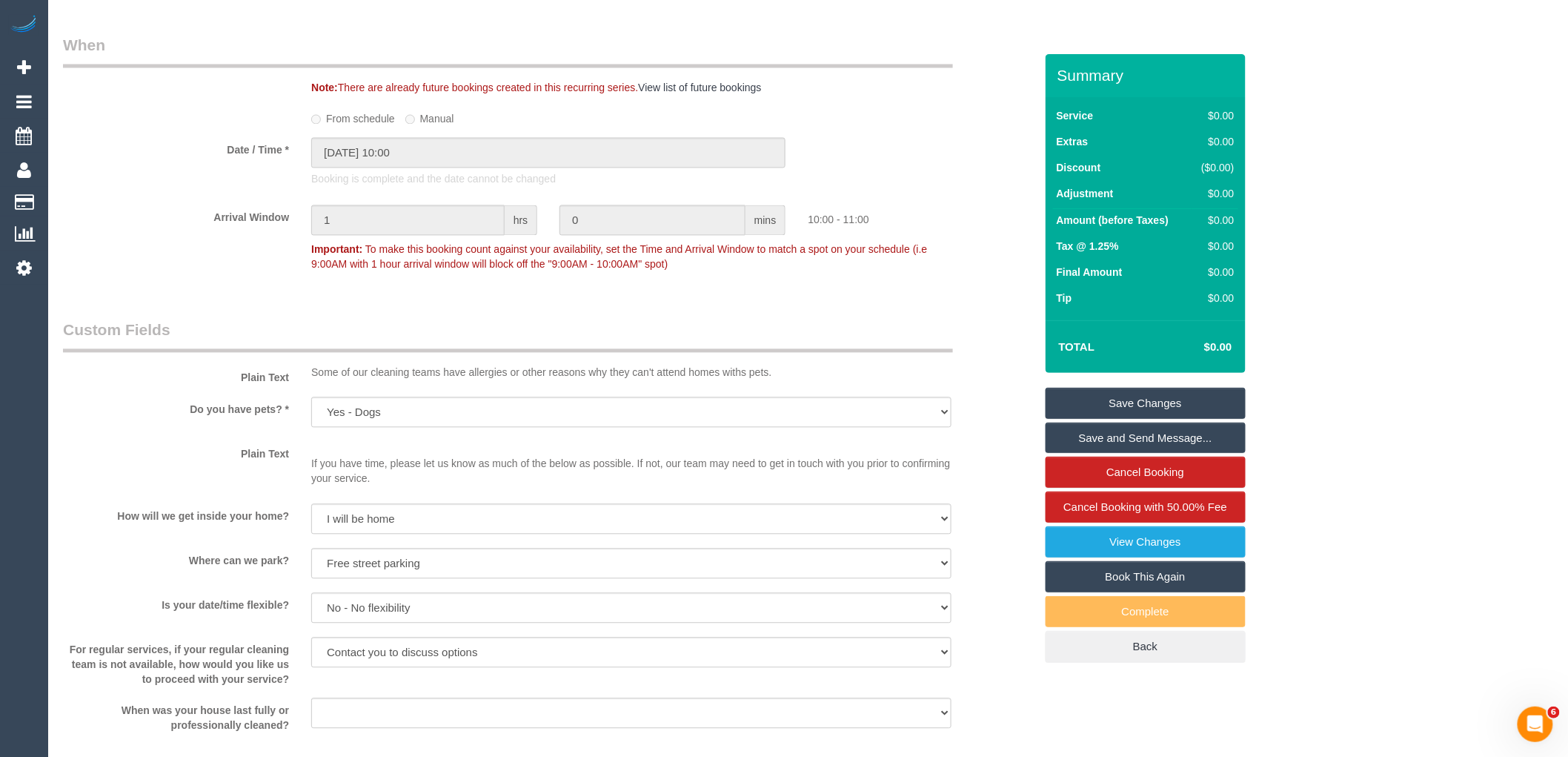
scroll to position [1647, 0]
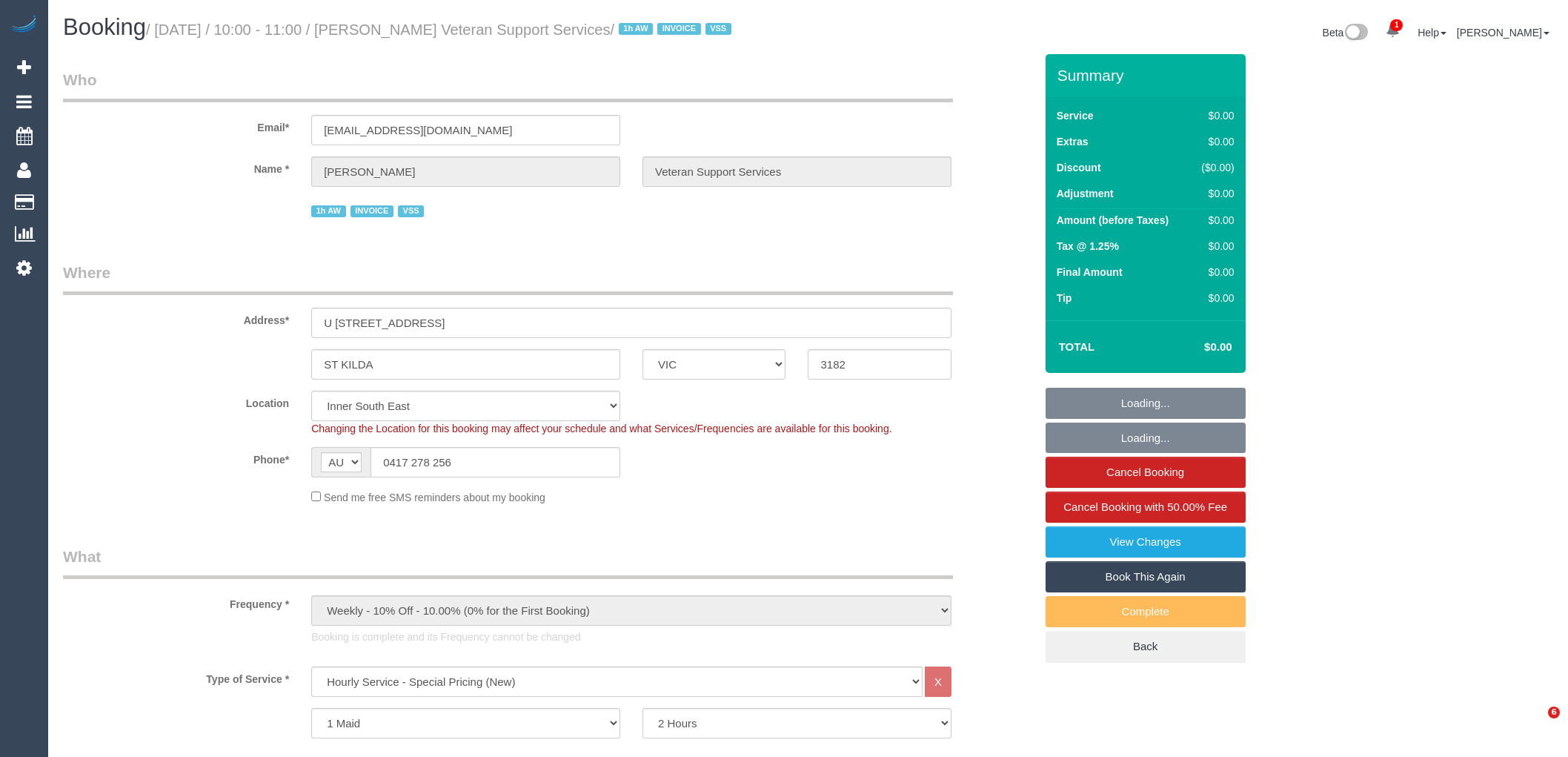
select select "VIC"
select select "120"
select select "number:27"
select select "number:14"
select select "number:19"
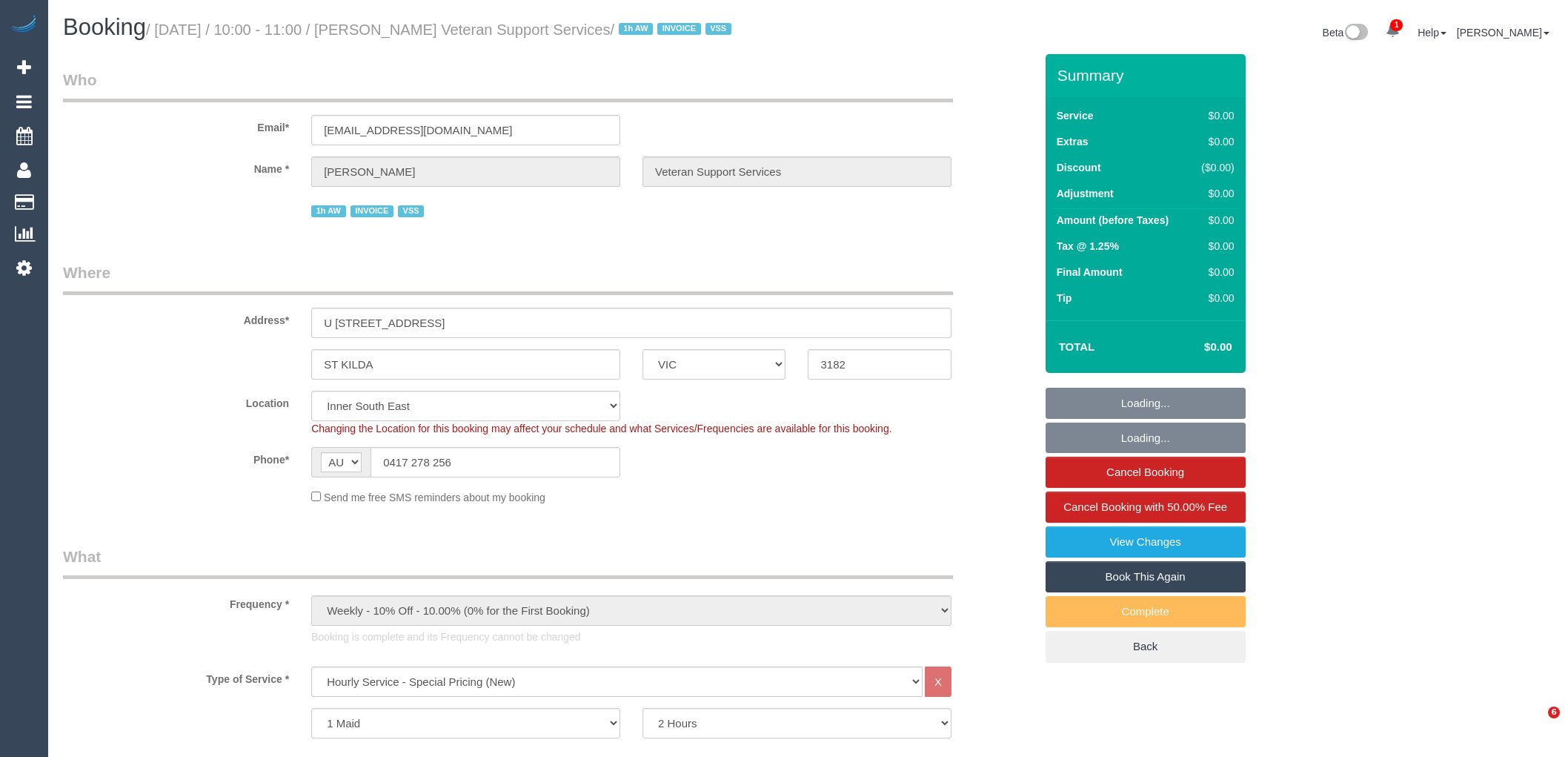
select select "number:25"
select select "number:35"
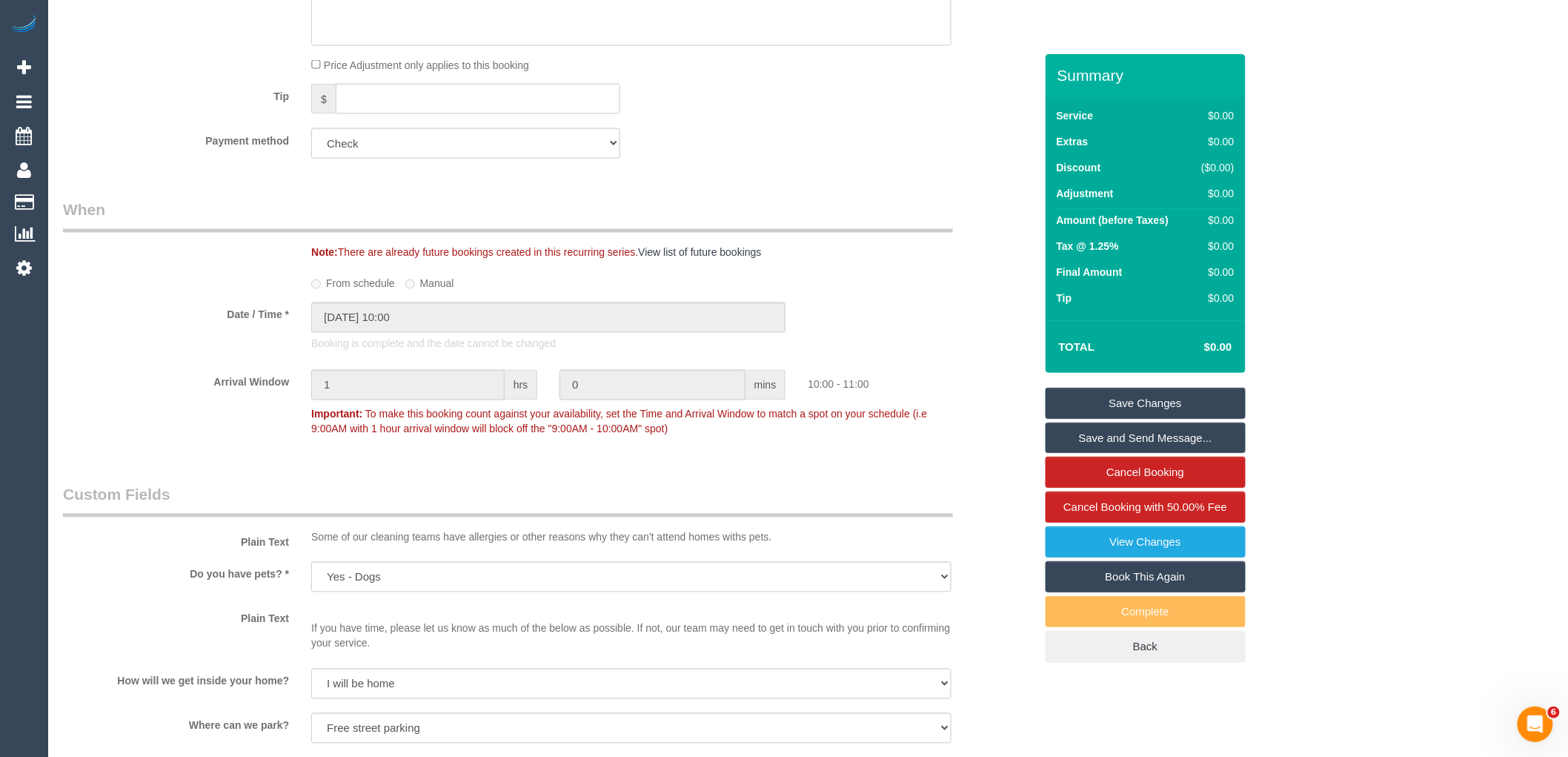
scroll to position [1483, 0]
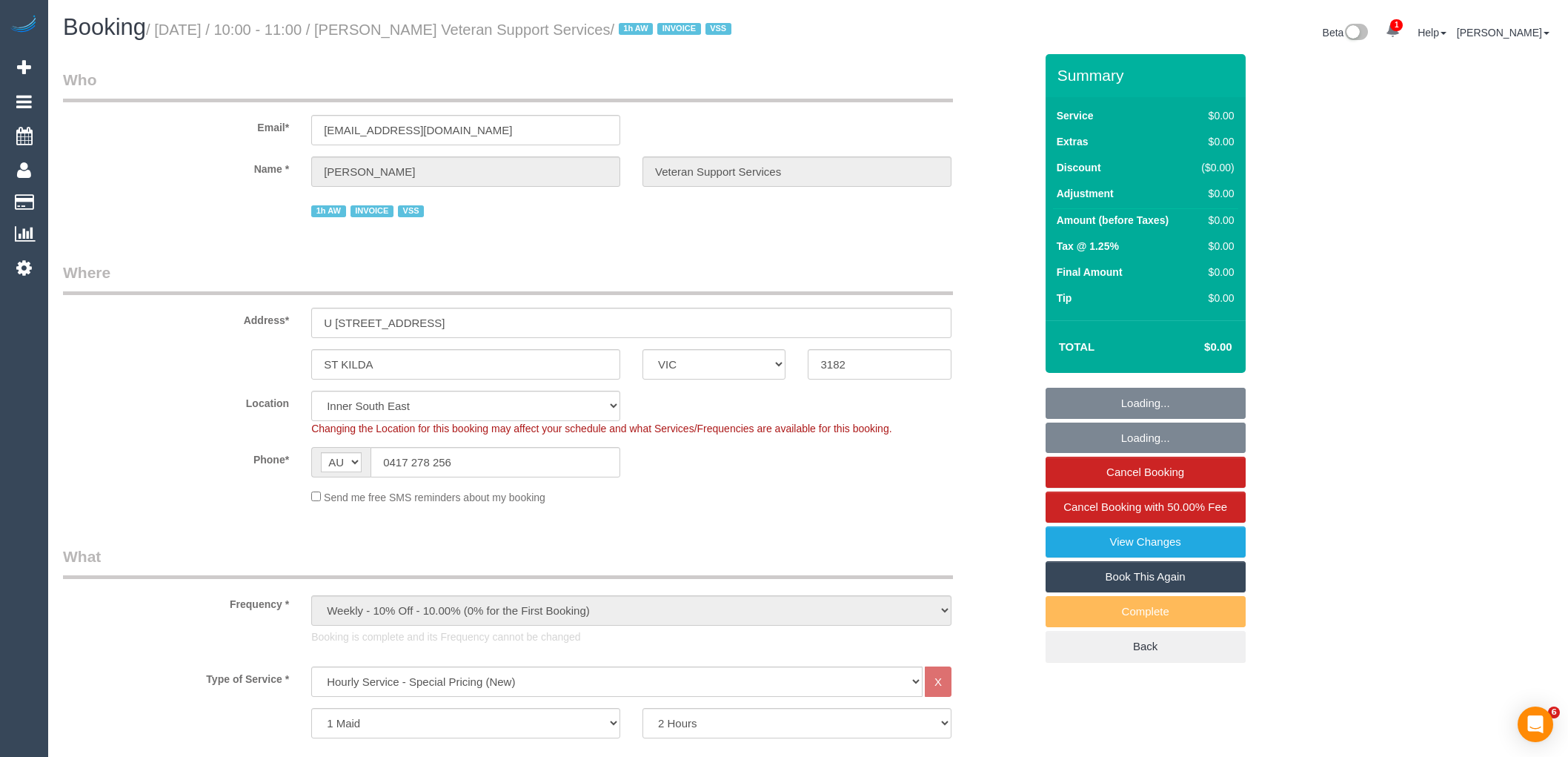
select select "VIC"
select select "120"
select select "number:27"
select select "number:14"
select select "number:19"
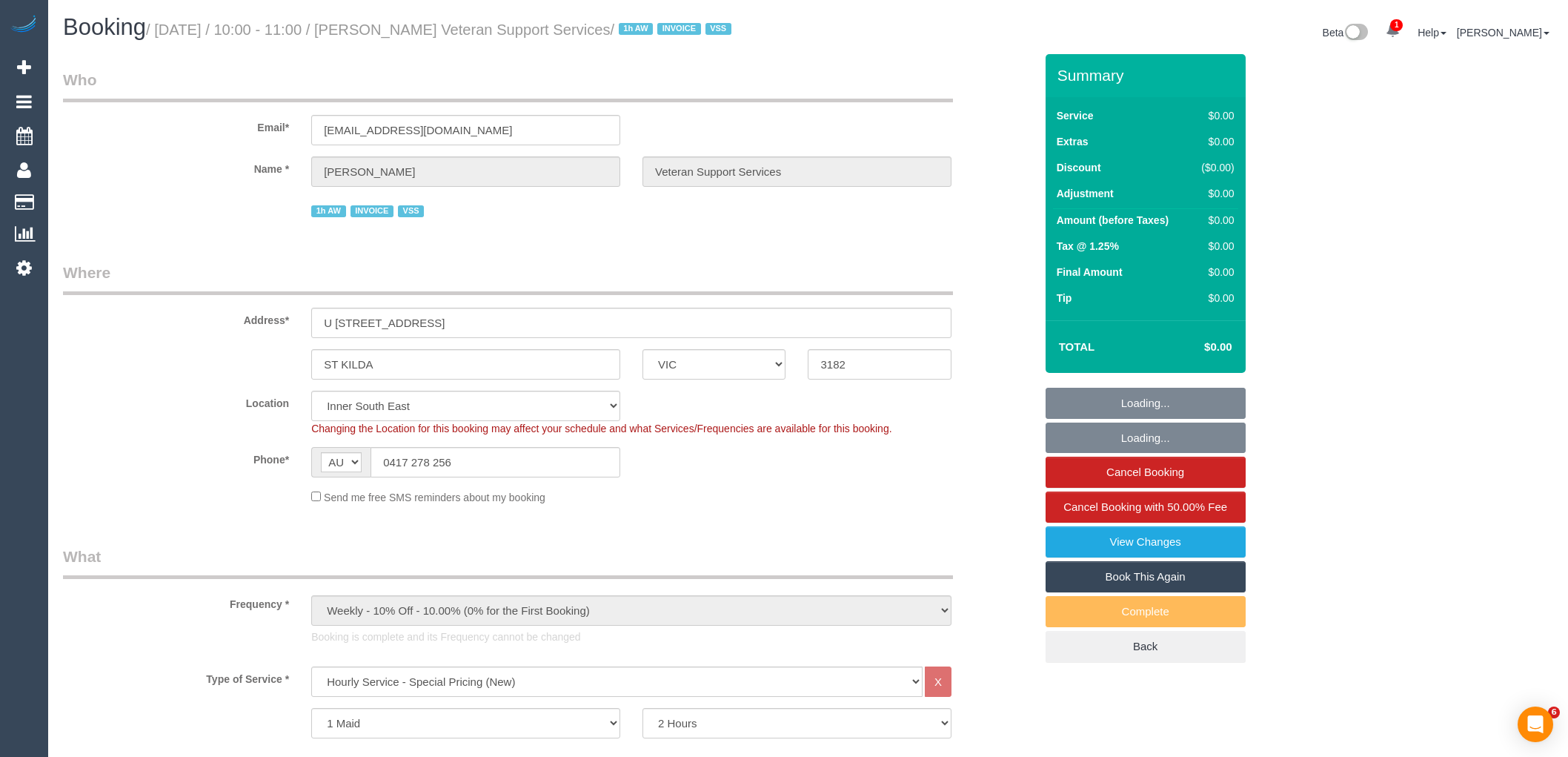
select select "number:25"
select select "number:35"
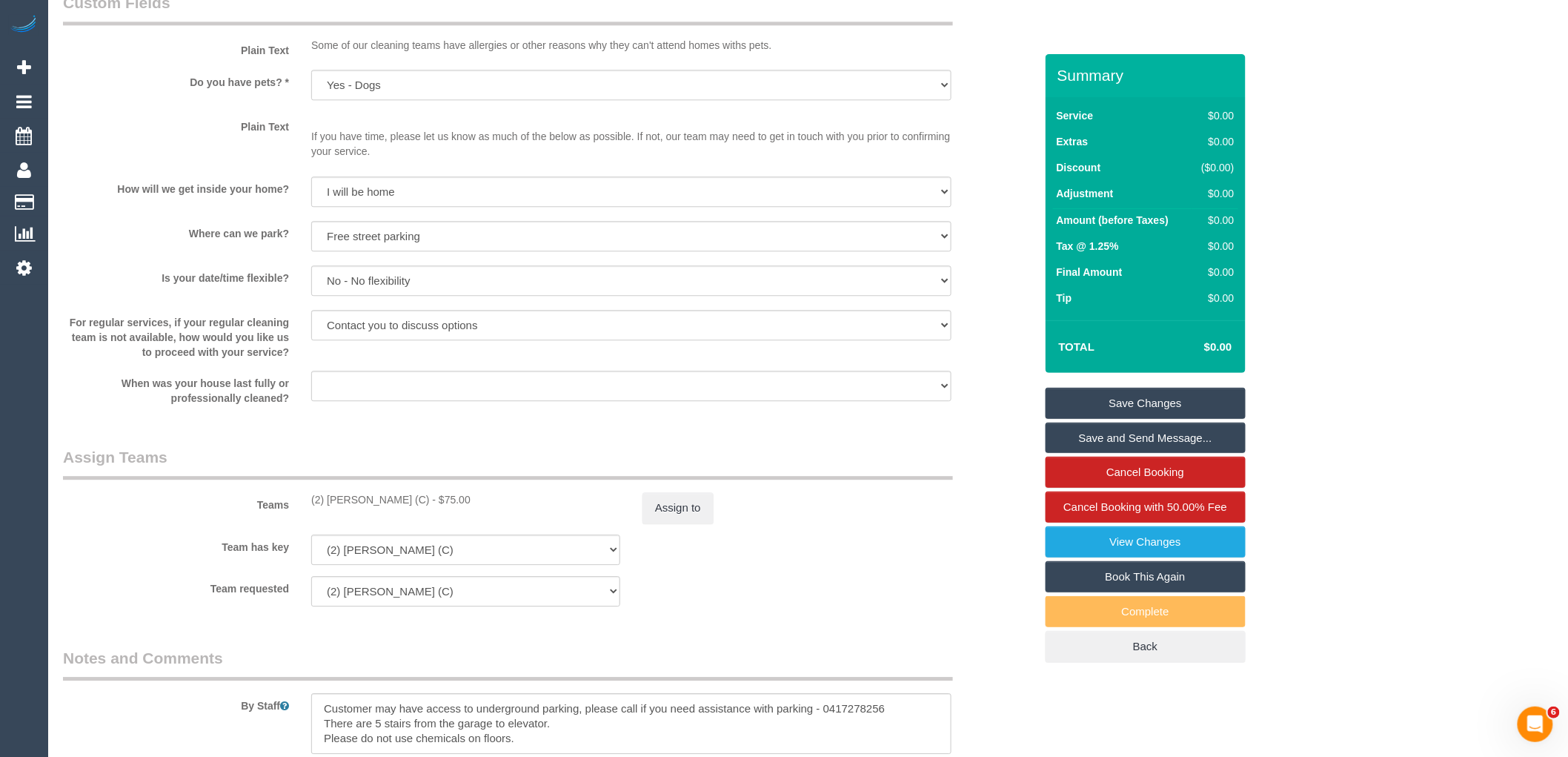
scroll to position [1483, 0]
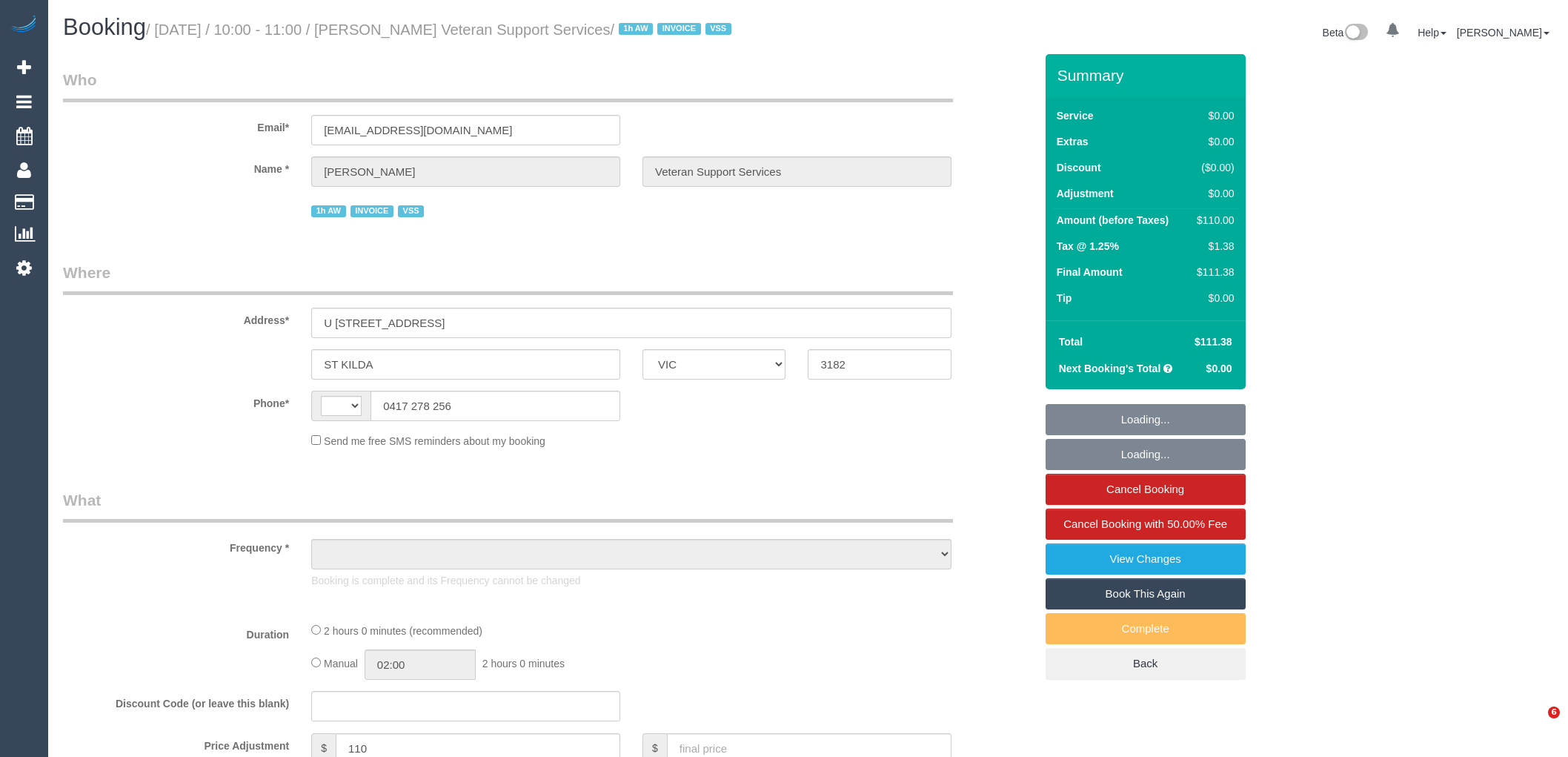
select select "VIC"
select select "string:AU"
select select "object:1449"
select select "120"
select select "number:27"
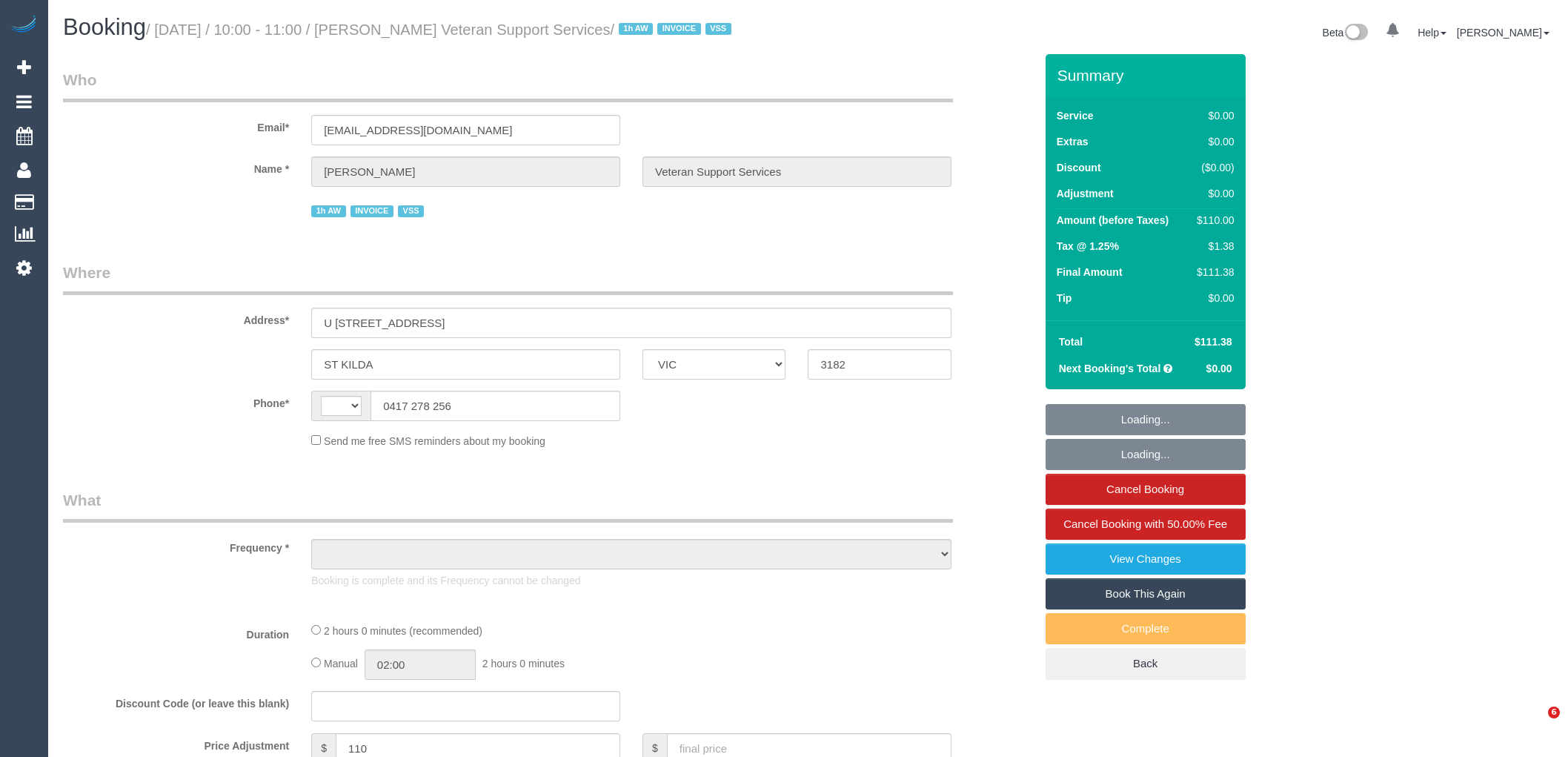
select select "number:14"
select select "number:19"
select select "number:25"
select select "number:35"
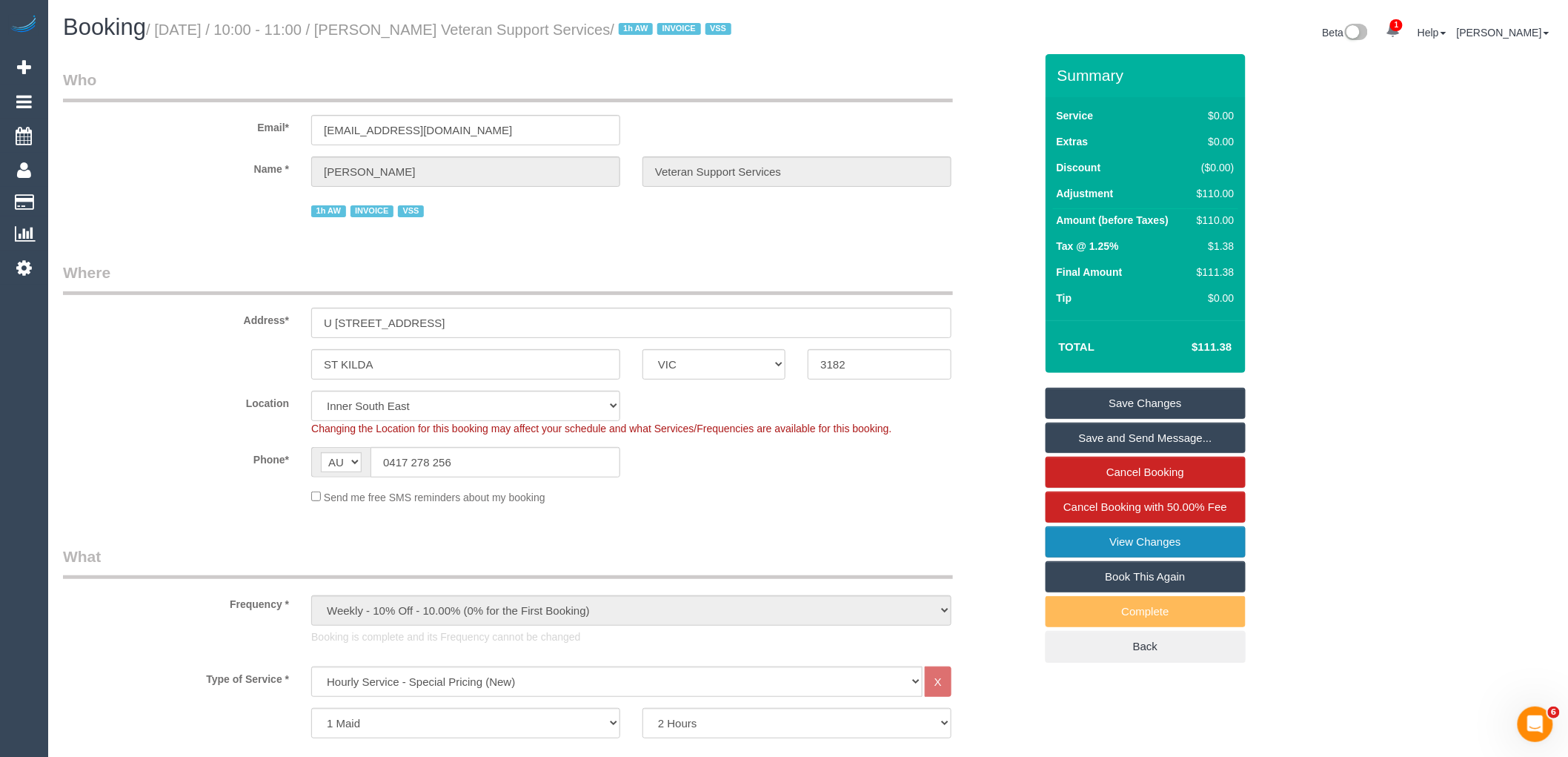
click at [1157, 557] on link "View Changes" at bounding box center [1145, 542] width 200 height 31
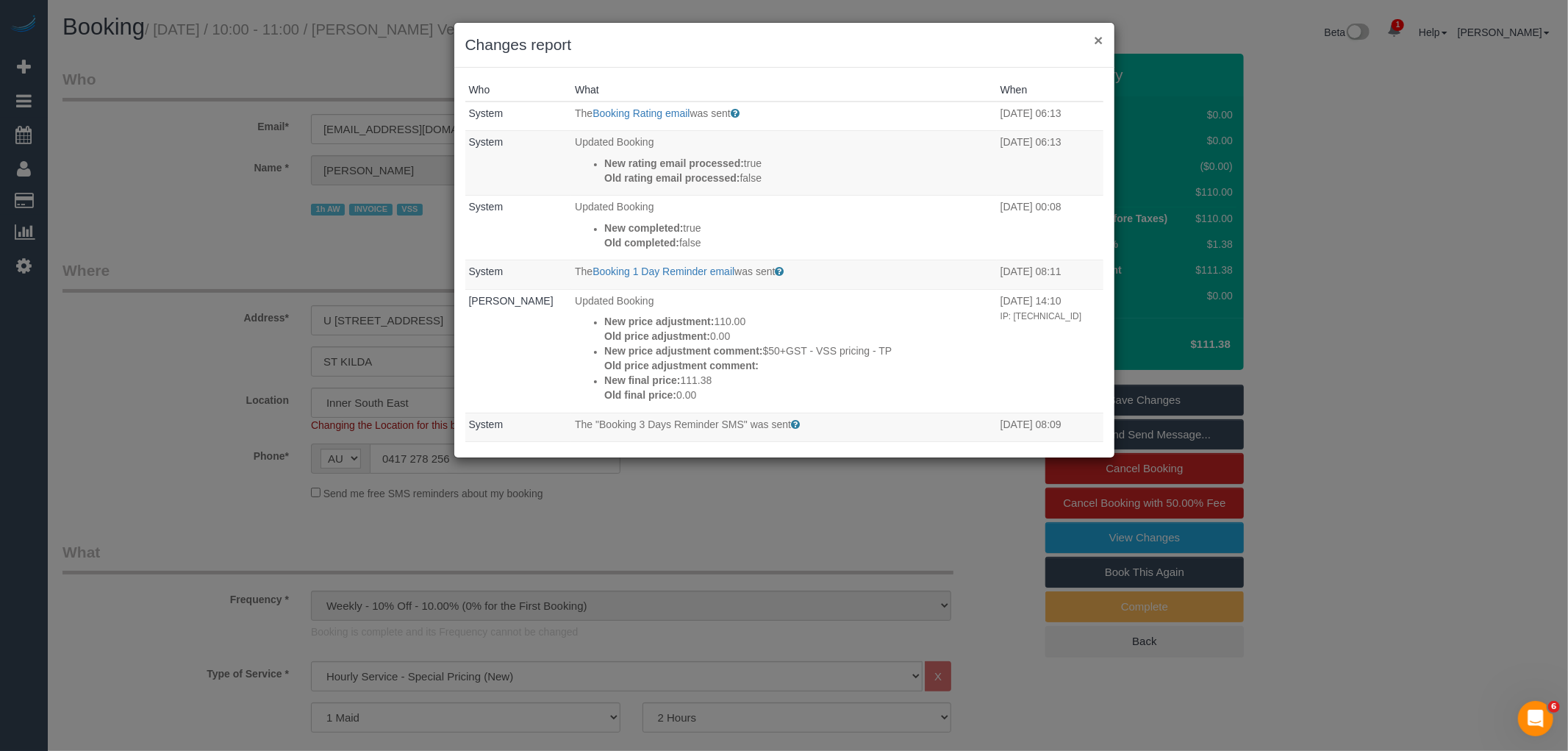
click at [1095, 39] on button "×" at bounding box center [1098, 40] width 9 height 16
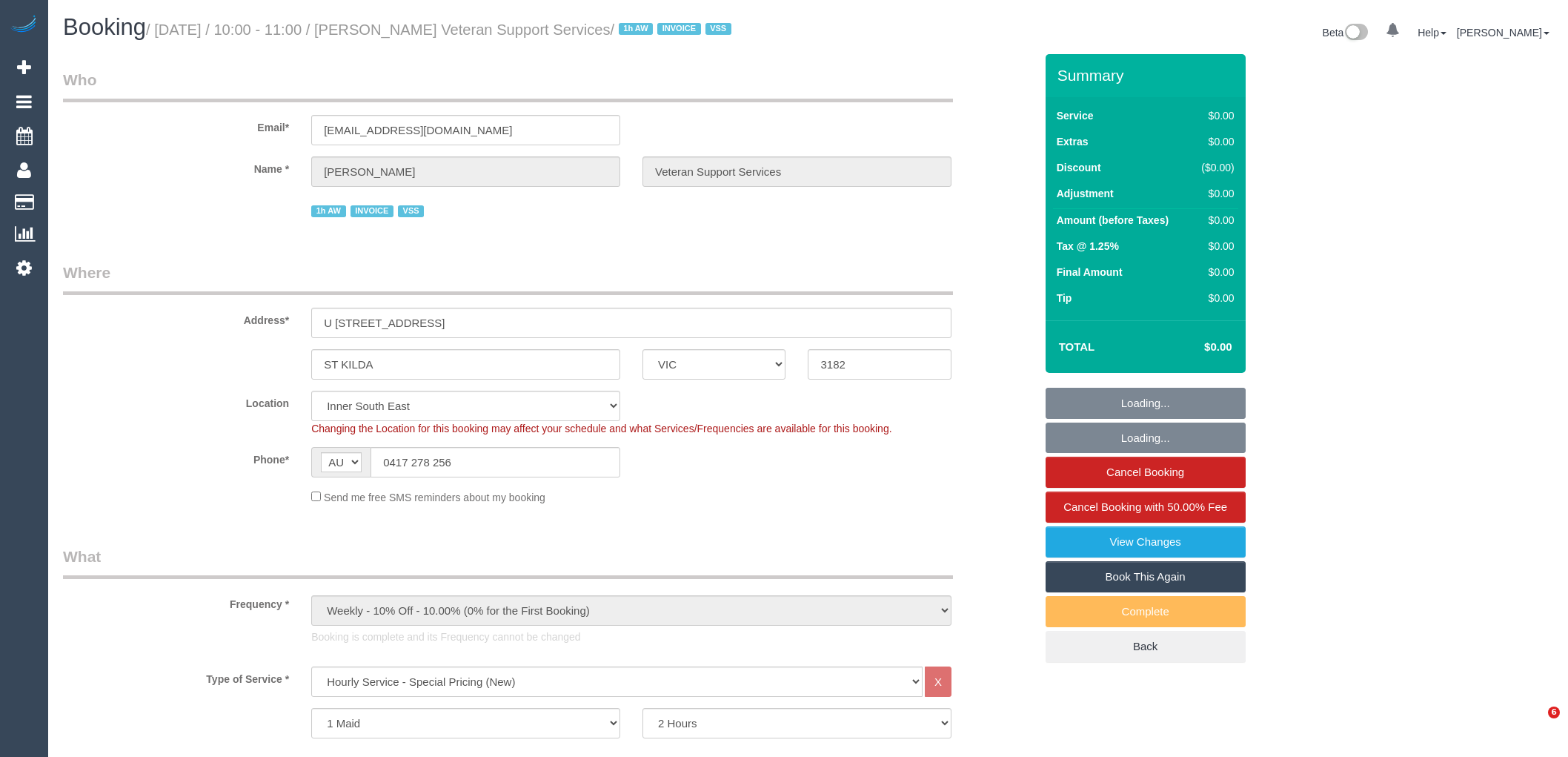
select select "VIC"
select select "120"
select select "number:27"
select select "number:14"
select select "number:19"
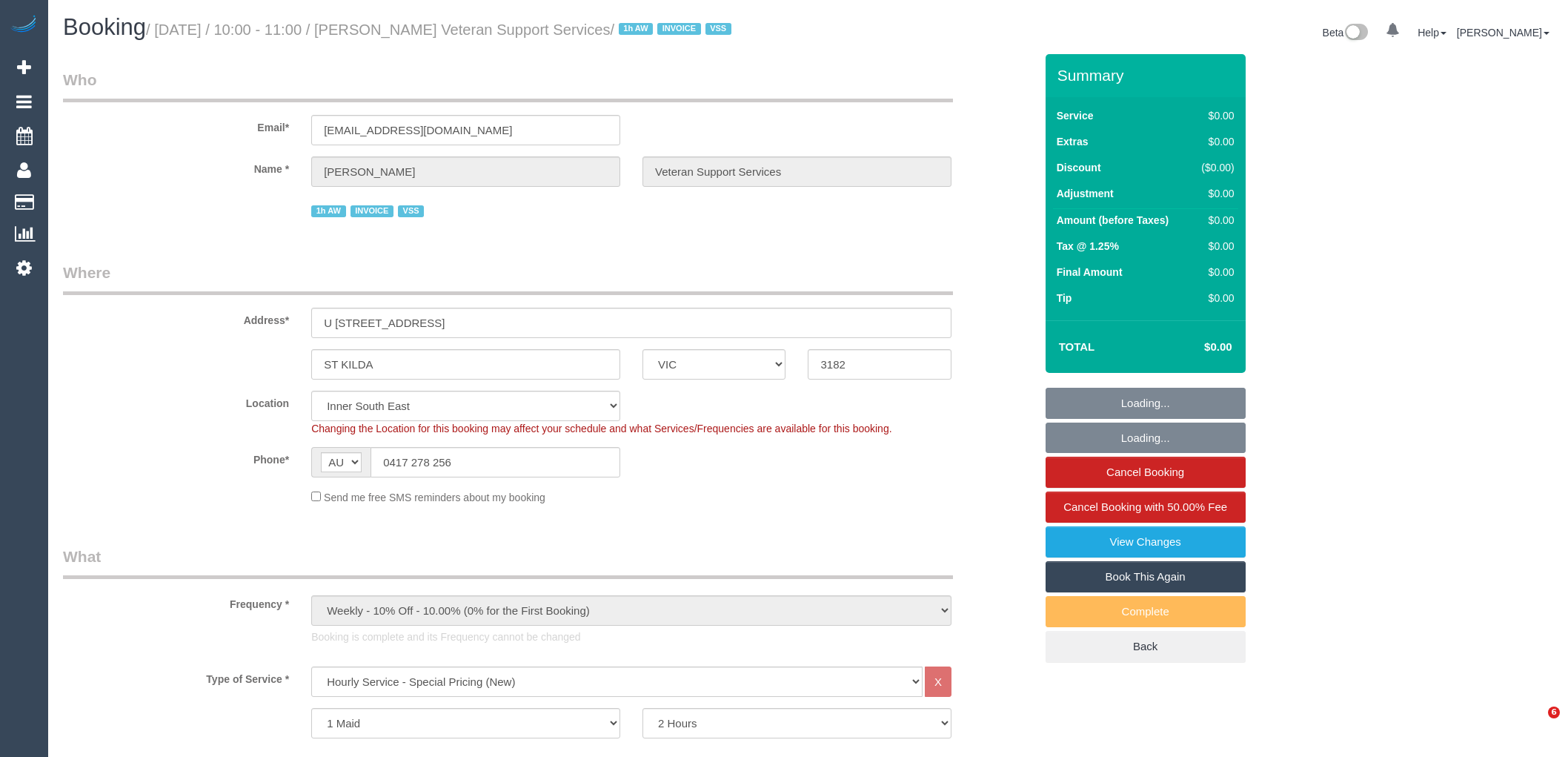
select select "number:25"
select select "number:35"
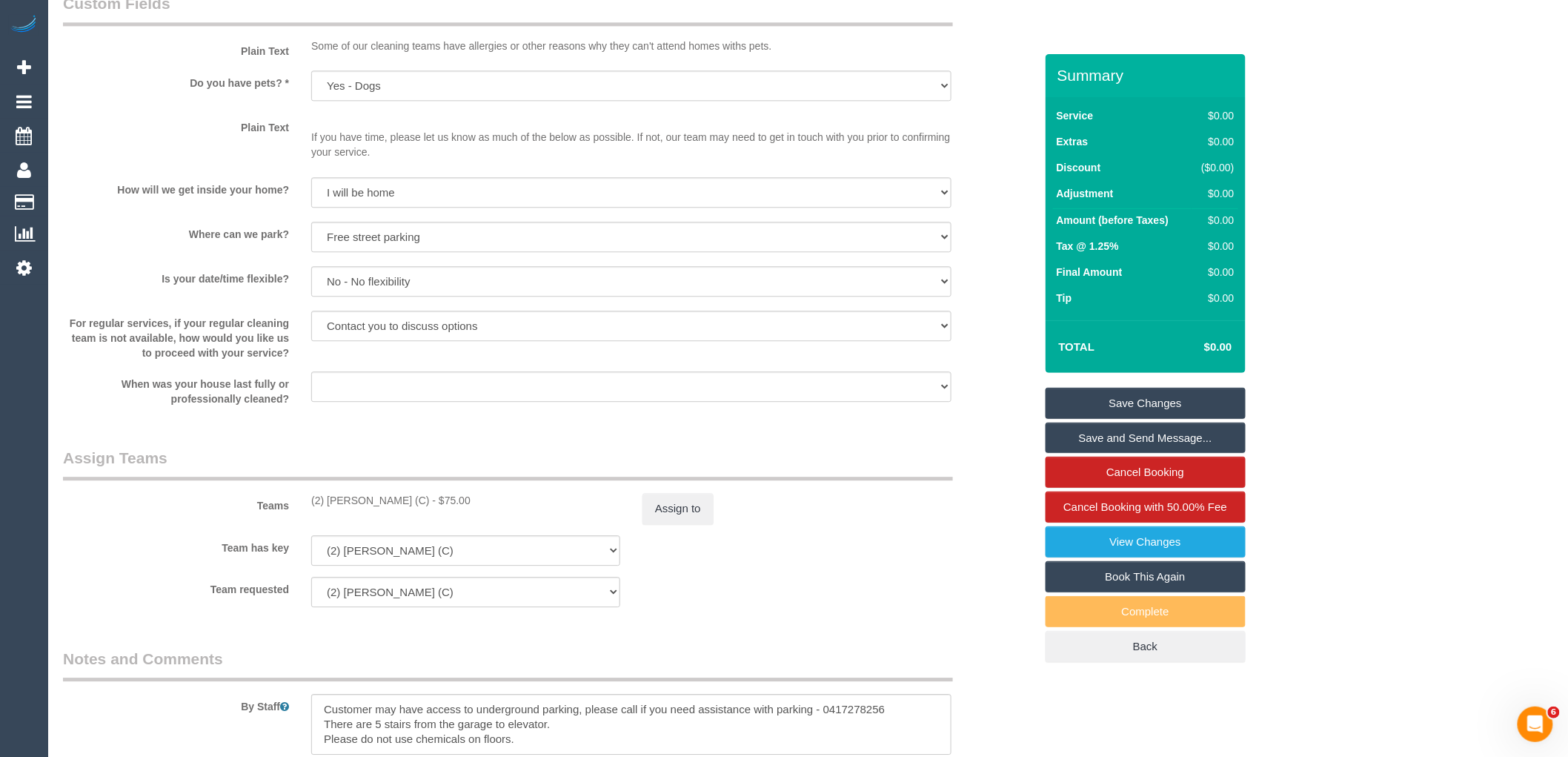
scroll to position [1483, 0]
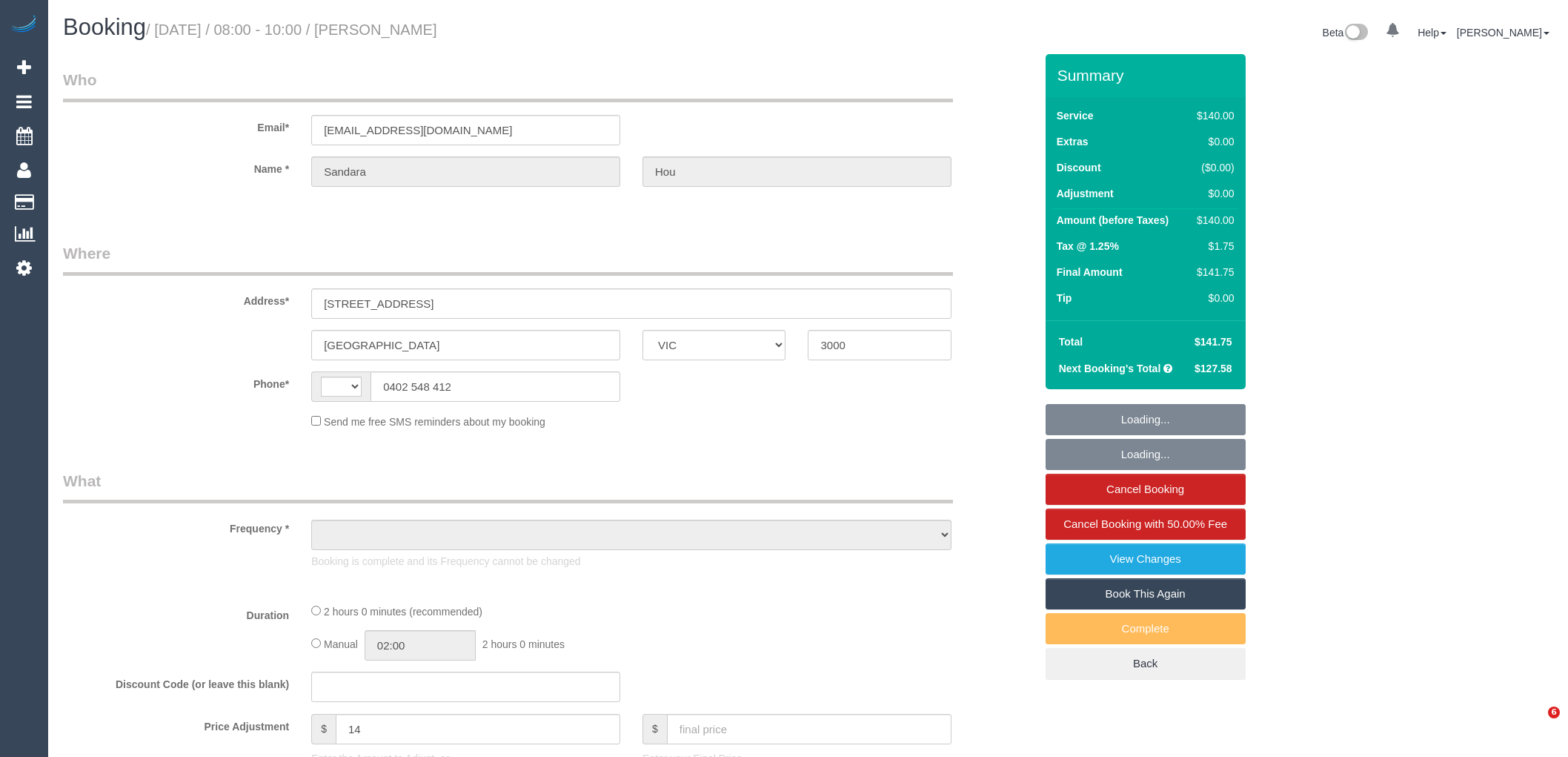
select select "VIC"
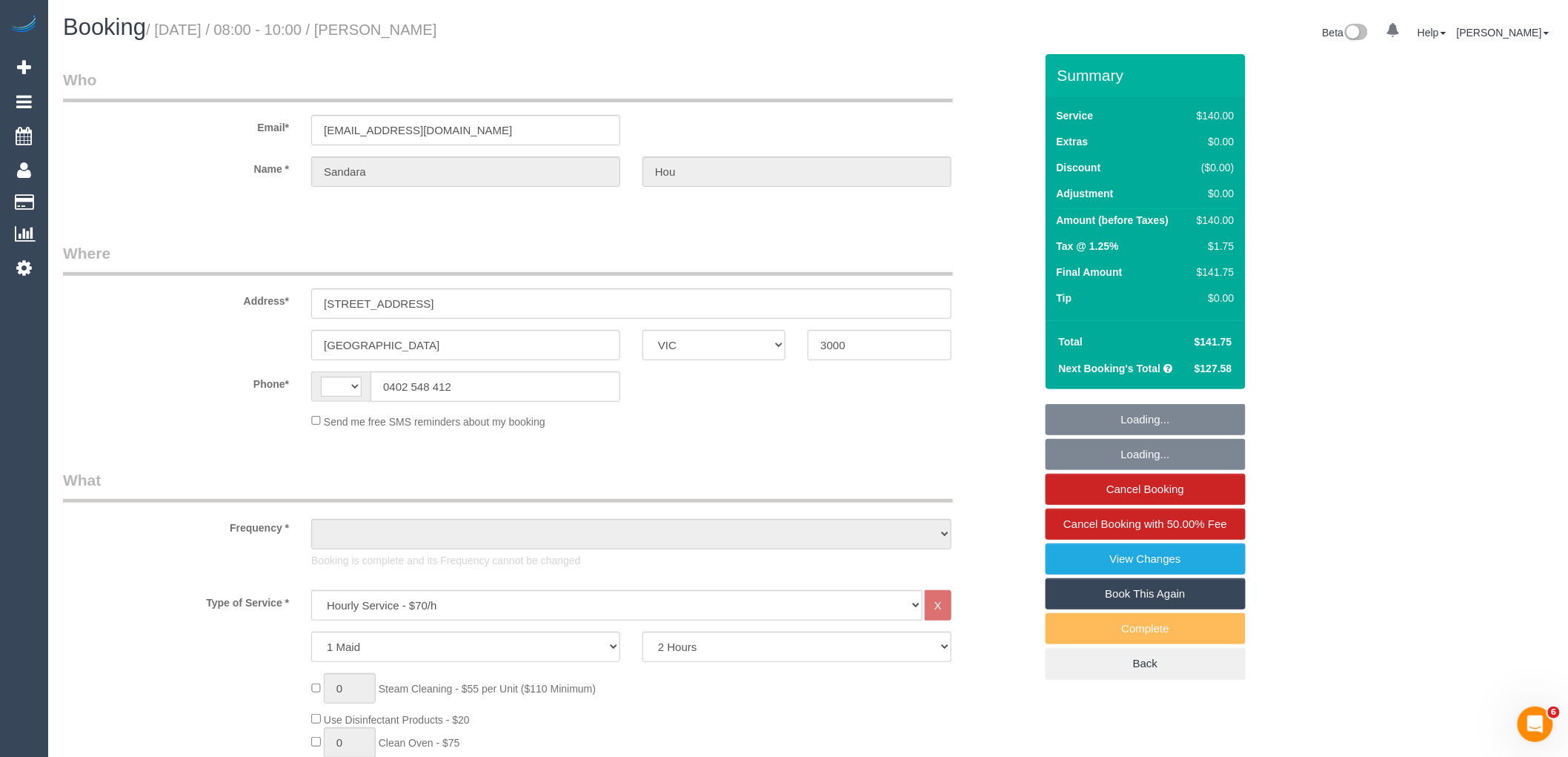
select select "string:AU"
select select "object:725"
select select "string:stripe-pm_1S2rsM2GScqysDRVcXx3rgME"
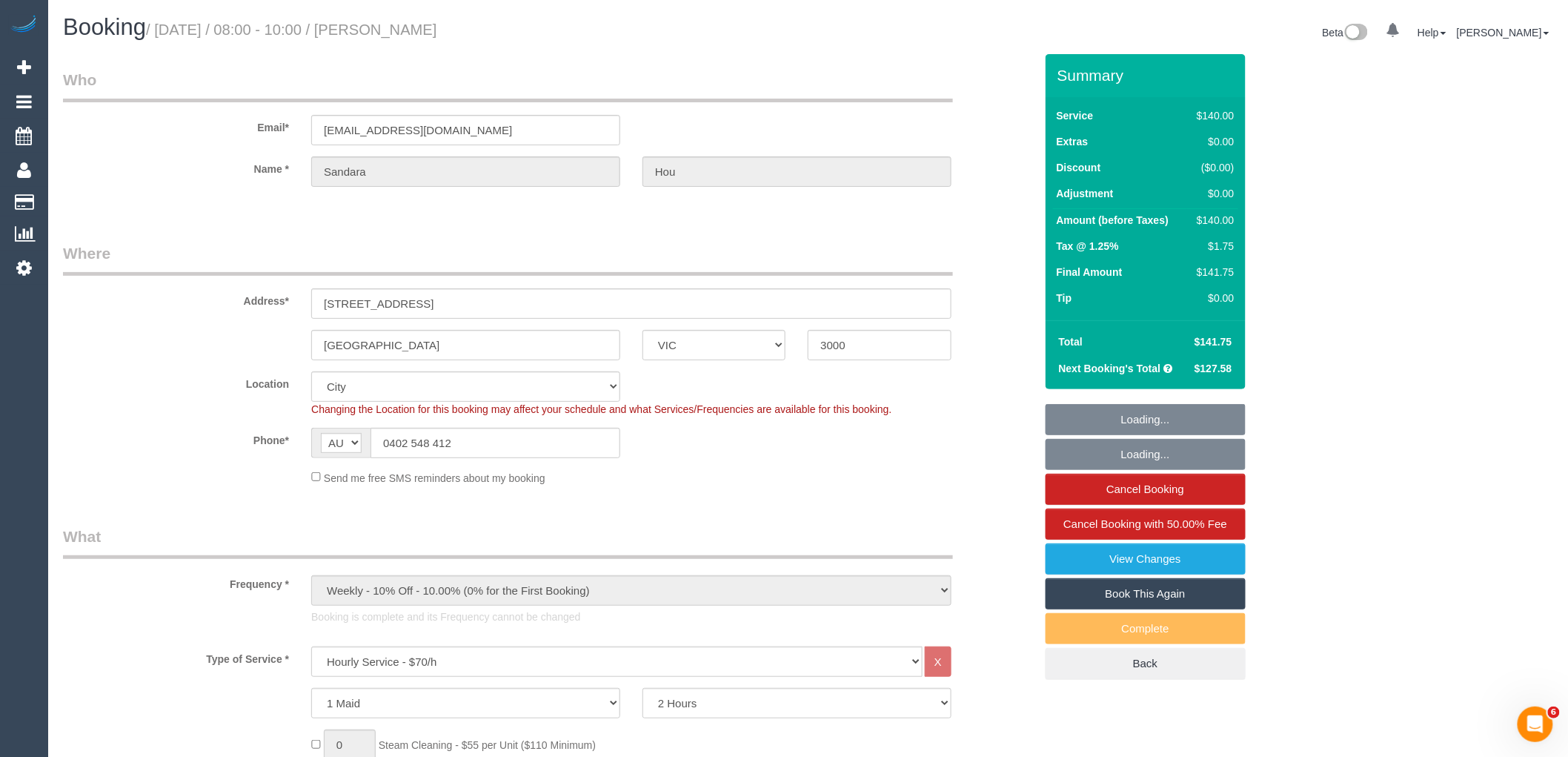
select select "spot1"
select select "object:739"
select select "number:28"
select select "number:14"
select select "number:20"
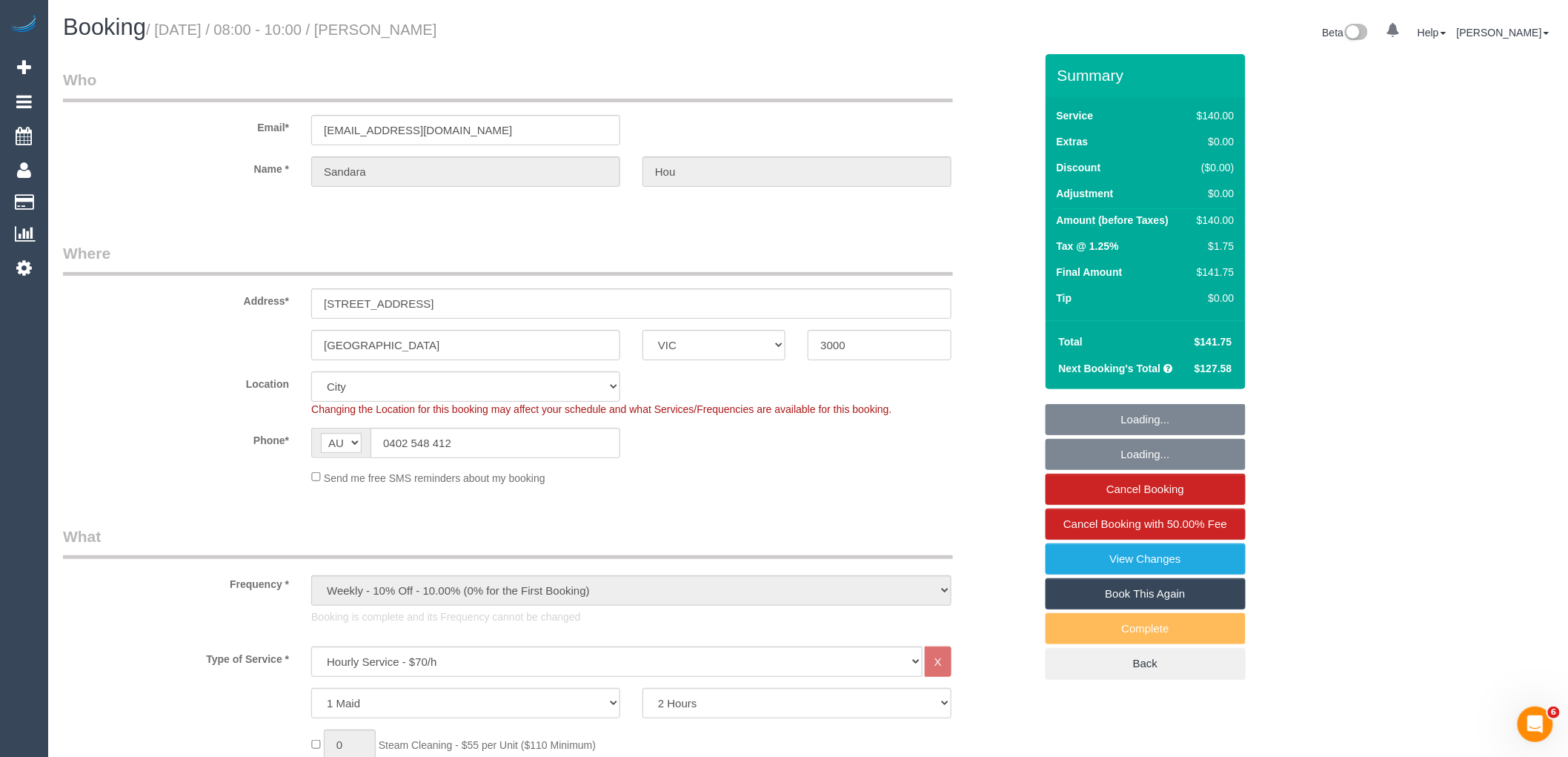
select select "number:24"
select select "number:34"
select select "number:11"
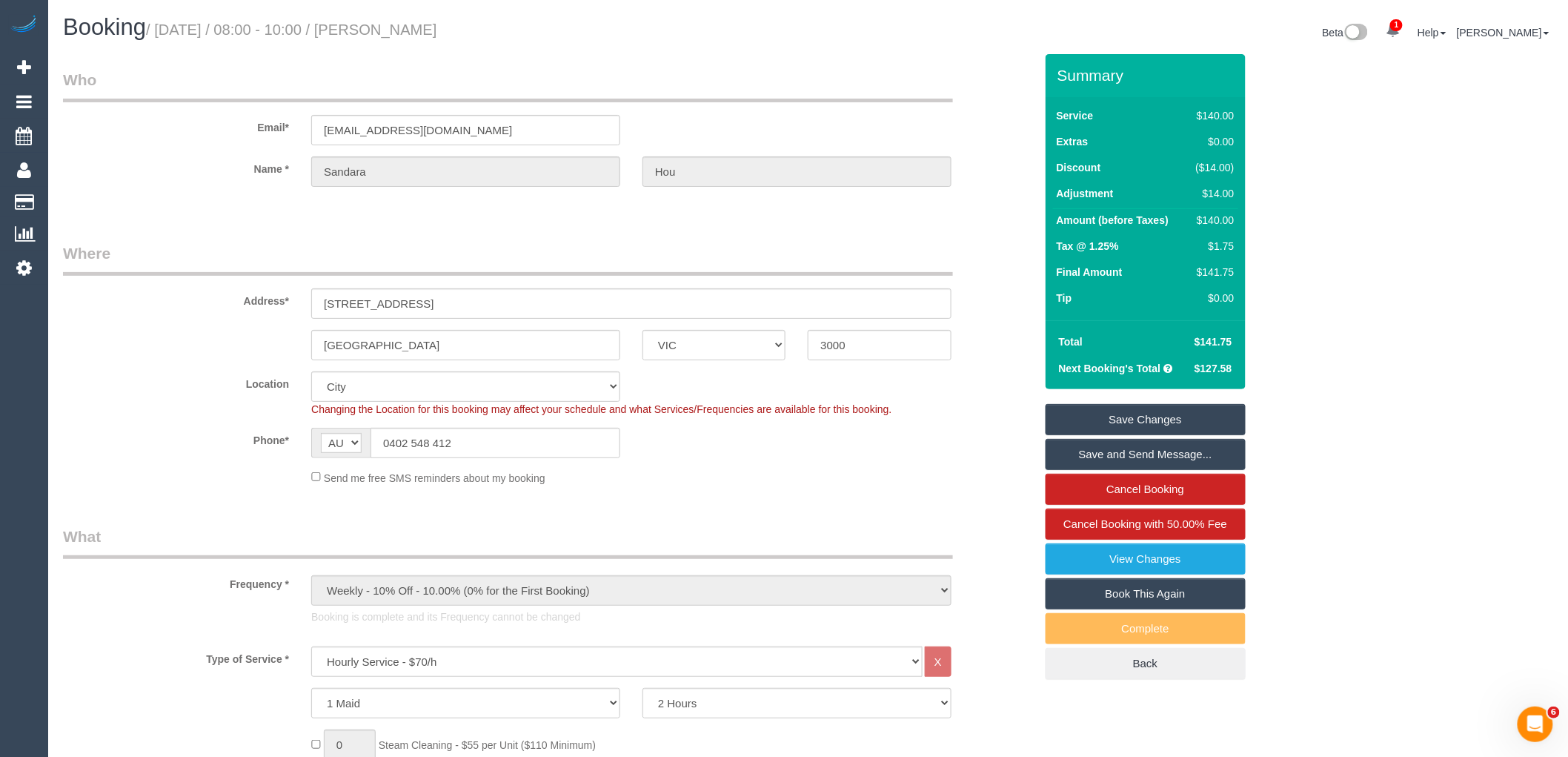
drag, startPoint x: 430, startPoint y: 35, endPoint x: 409, endPoint y: 31, distance: 21.4
click at [409, 31] on h1 "Booking / [DATE] / 08:00 - 10:00 / [PERSON_NAME]" at bounding box center [430, 28] width 734 height 25
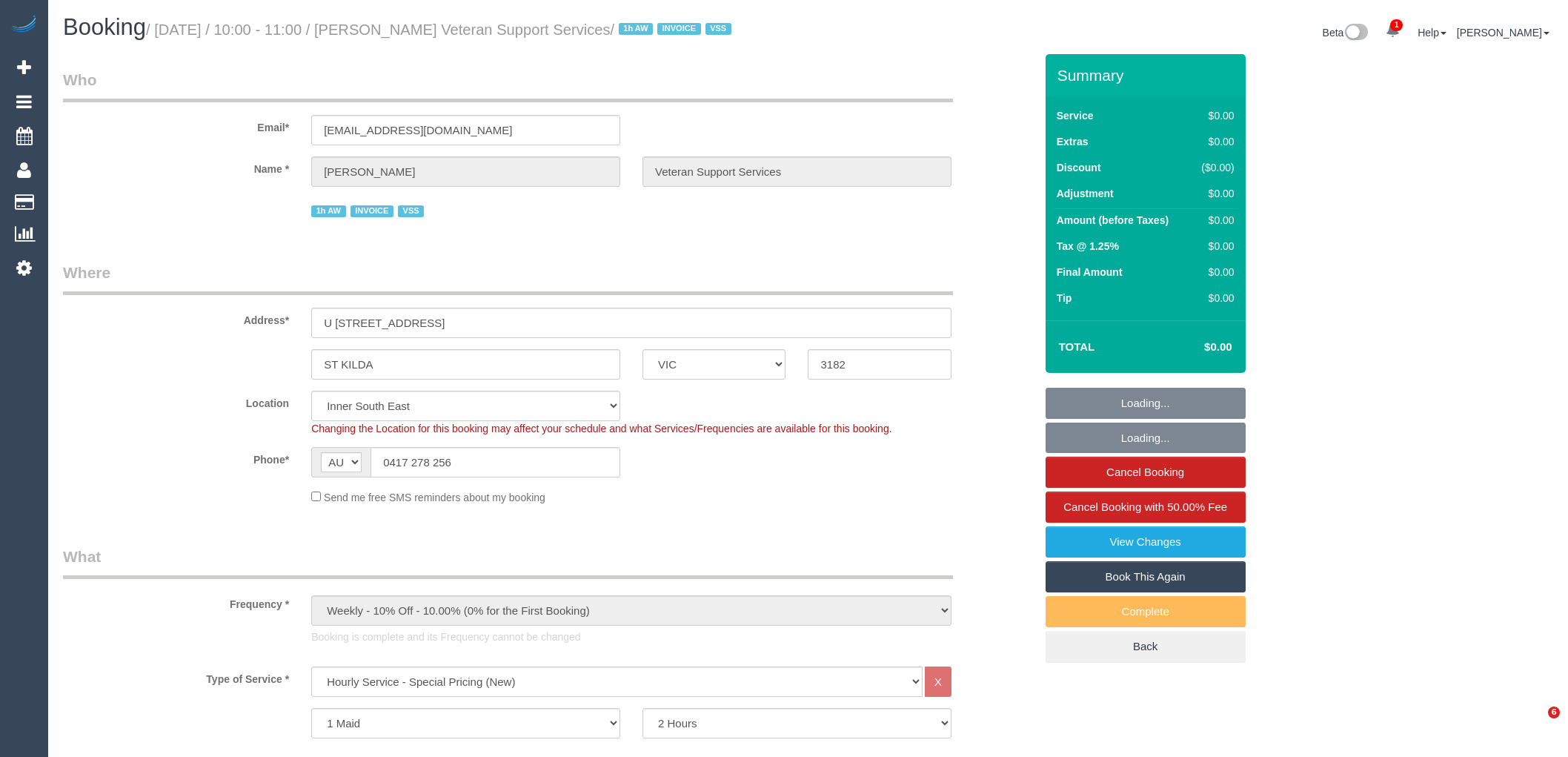
select select "VIC"
select select "120"
select select "number:27"
select select "number:14"
select select "number:19"
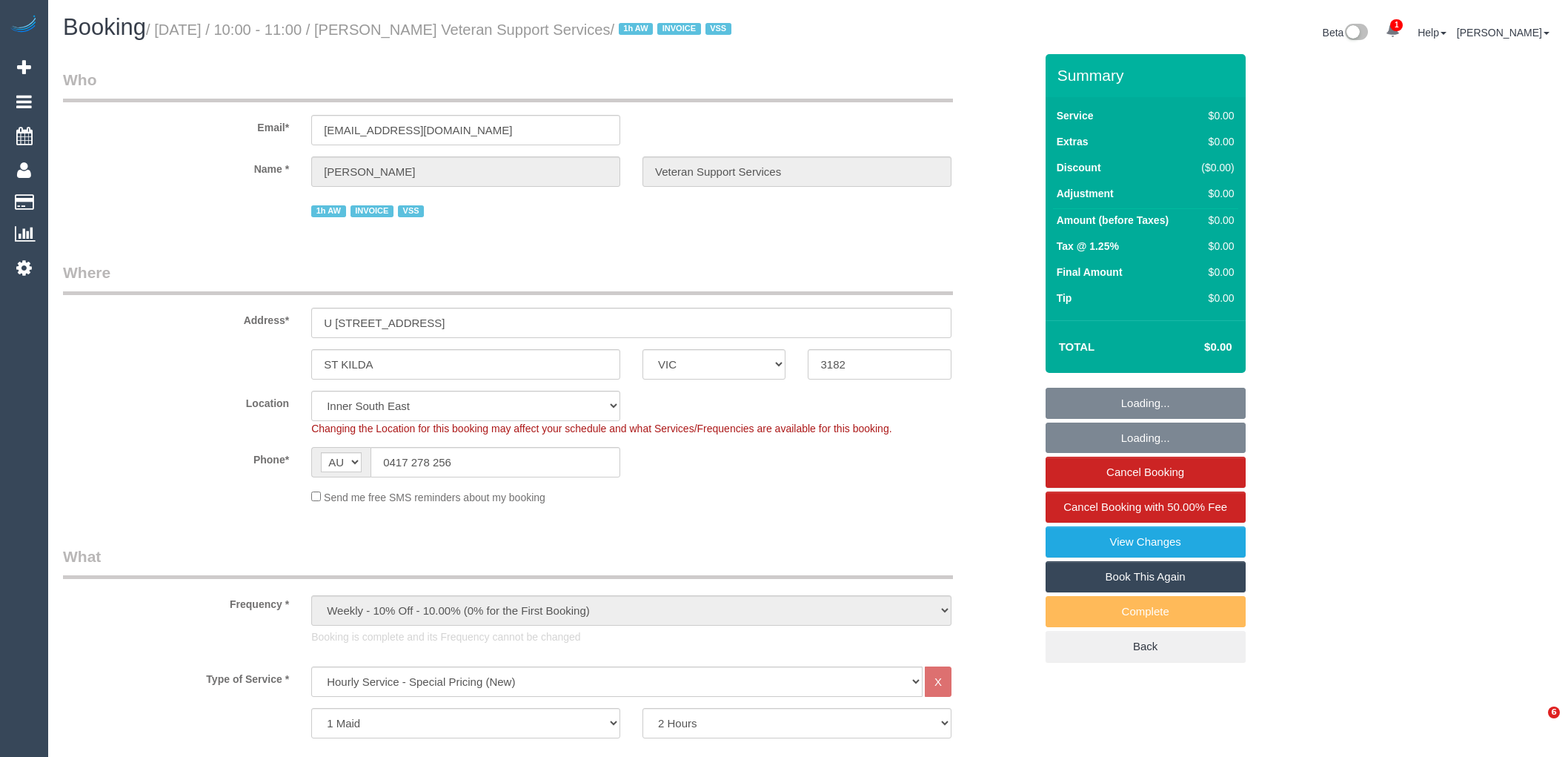
select select "number:25"
select select "number:35"
